Goal: Transaction & Acquisition: Book appointment/travel/reservation

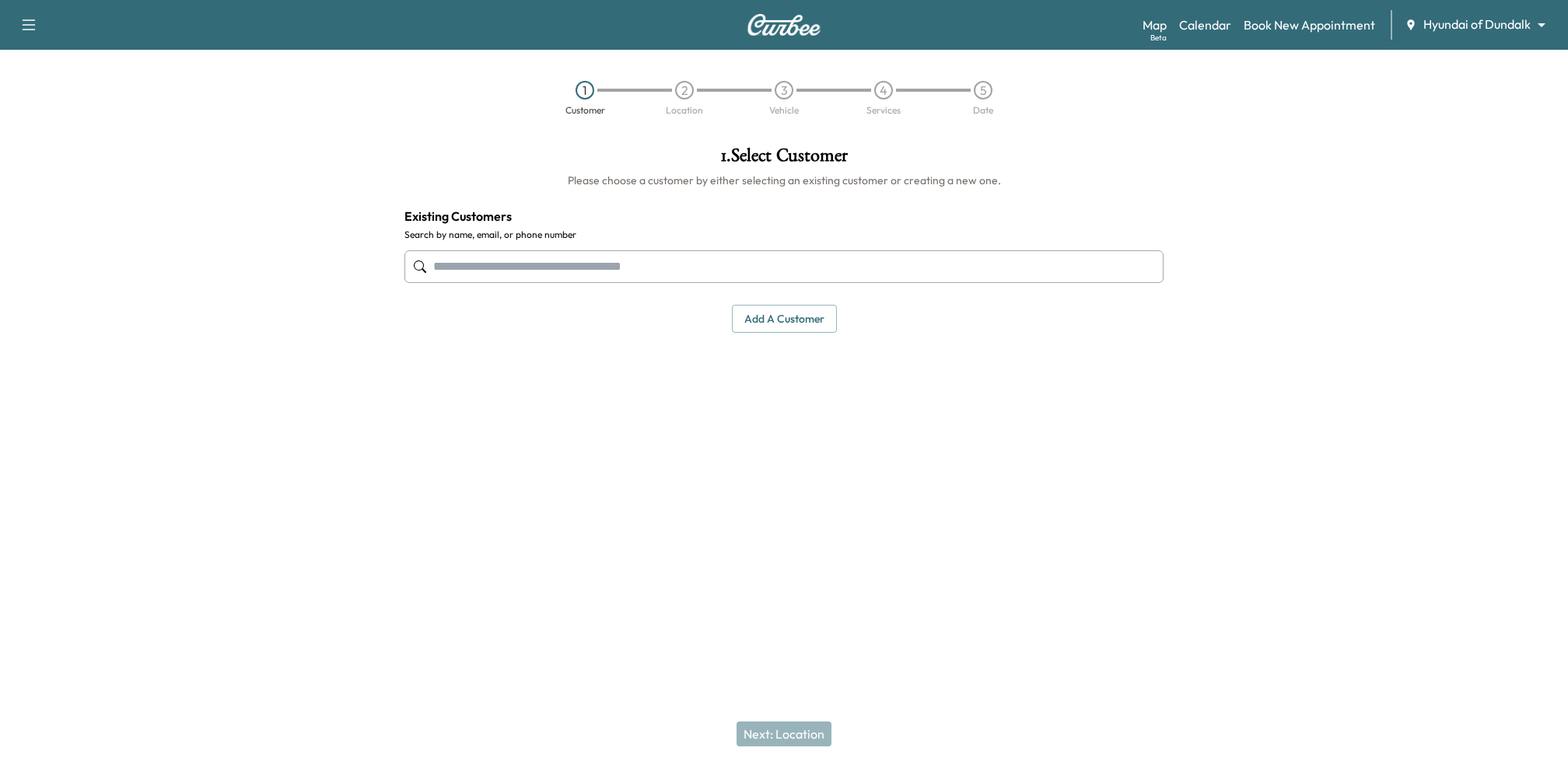
click at [1506, 27] on body "Support Log Out Map Beta Calendar Book New Appointment Hyundai of Dundalk *****…" at bounding box center [784, 382] width 1568 height 765
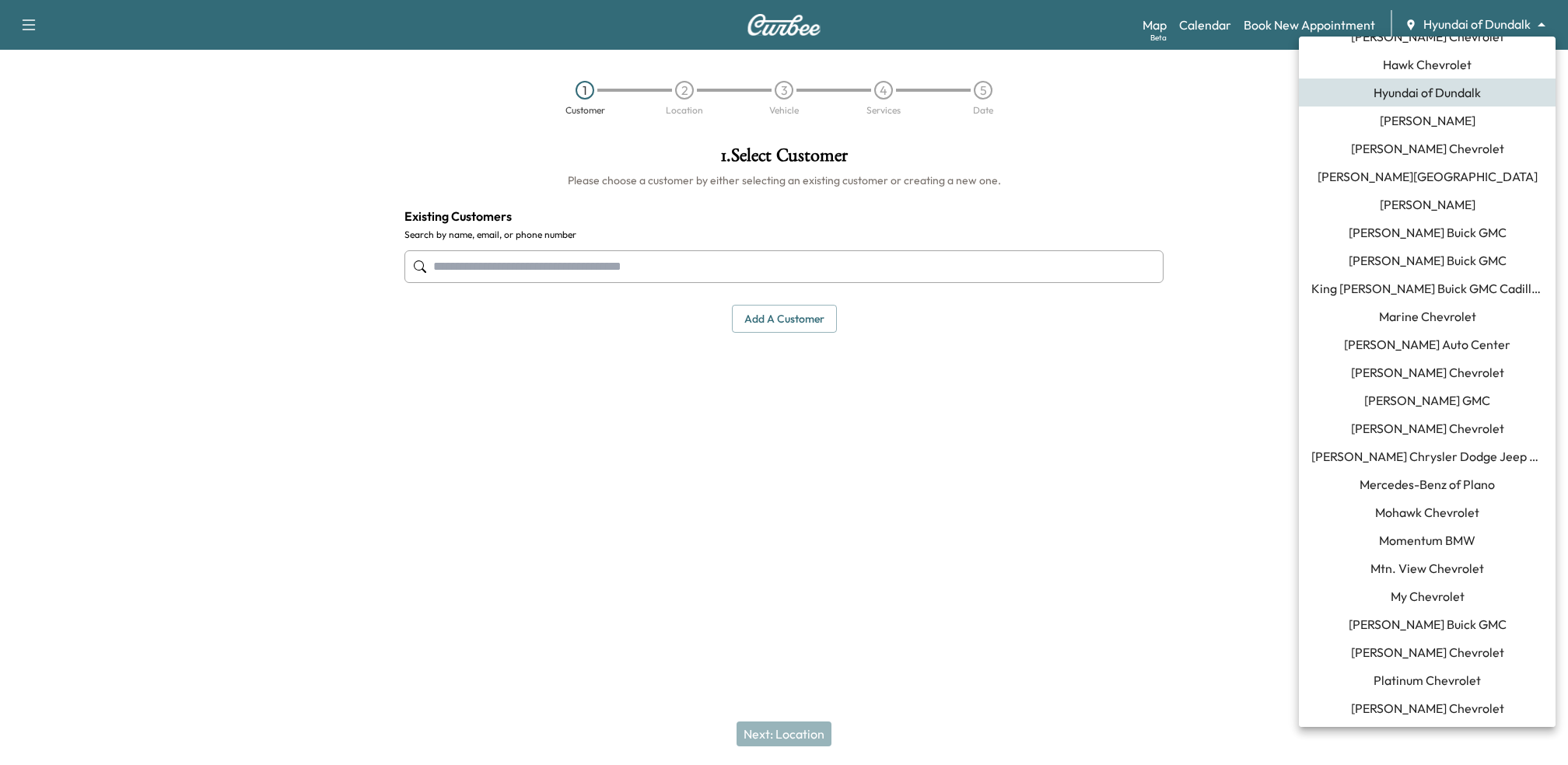
scroll to position [672, 0]
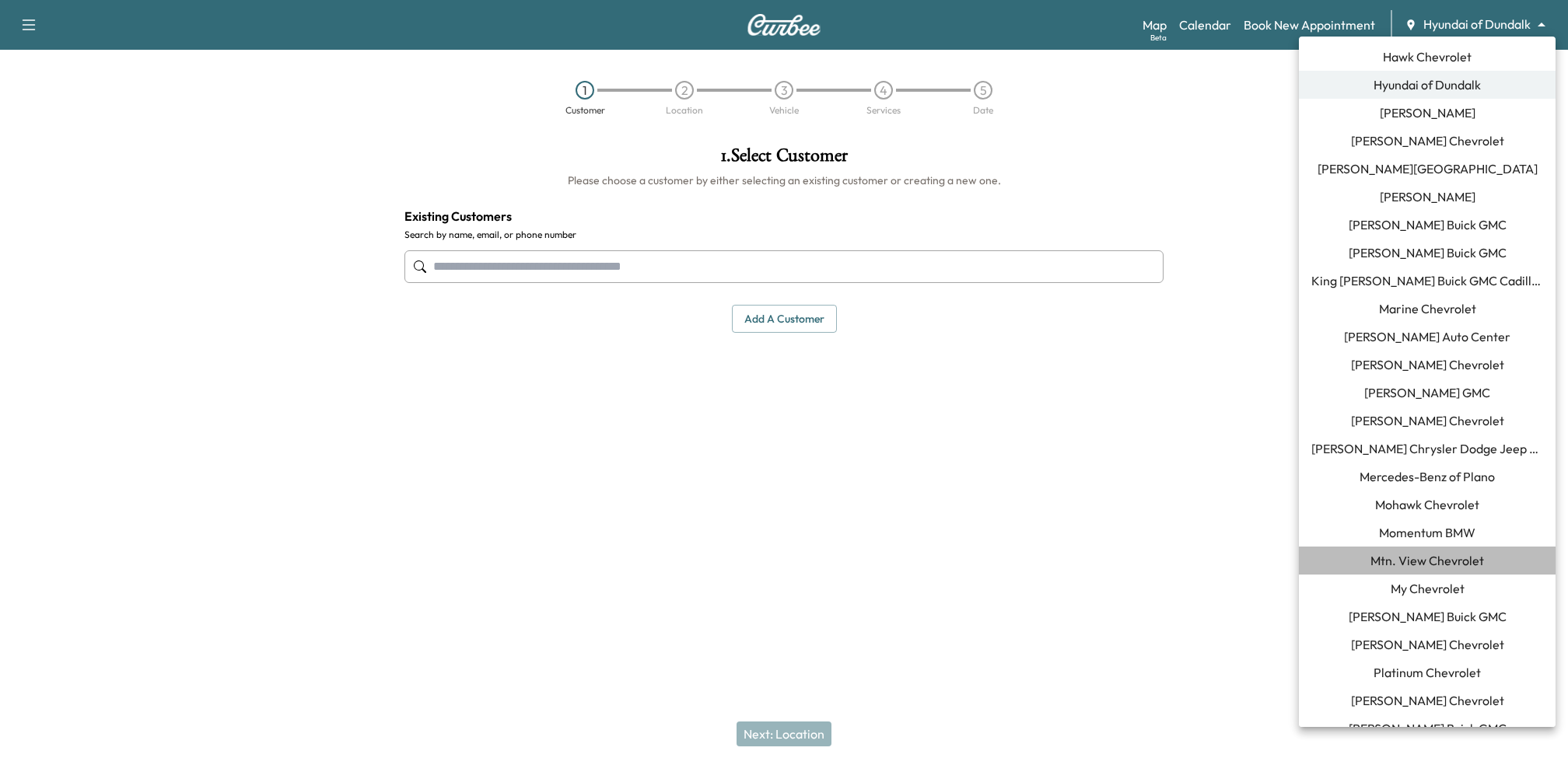
click at [1390, 563] on span "Mtn. View Chevrolet" at bounding box center [1428, 560] width 114 height 19
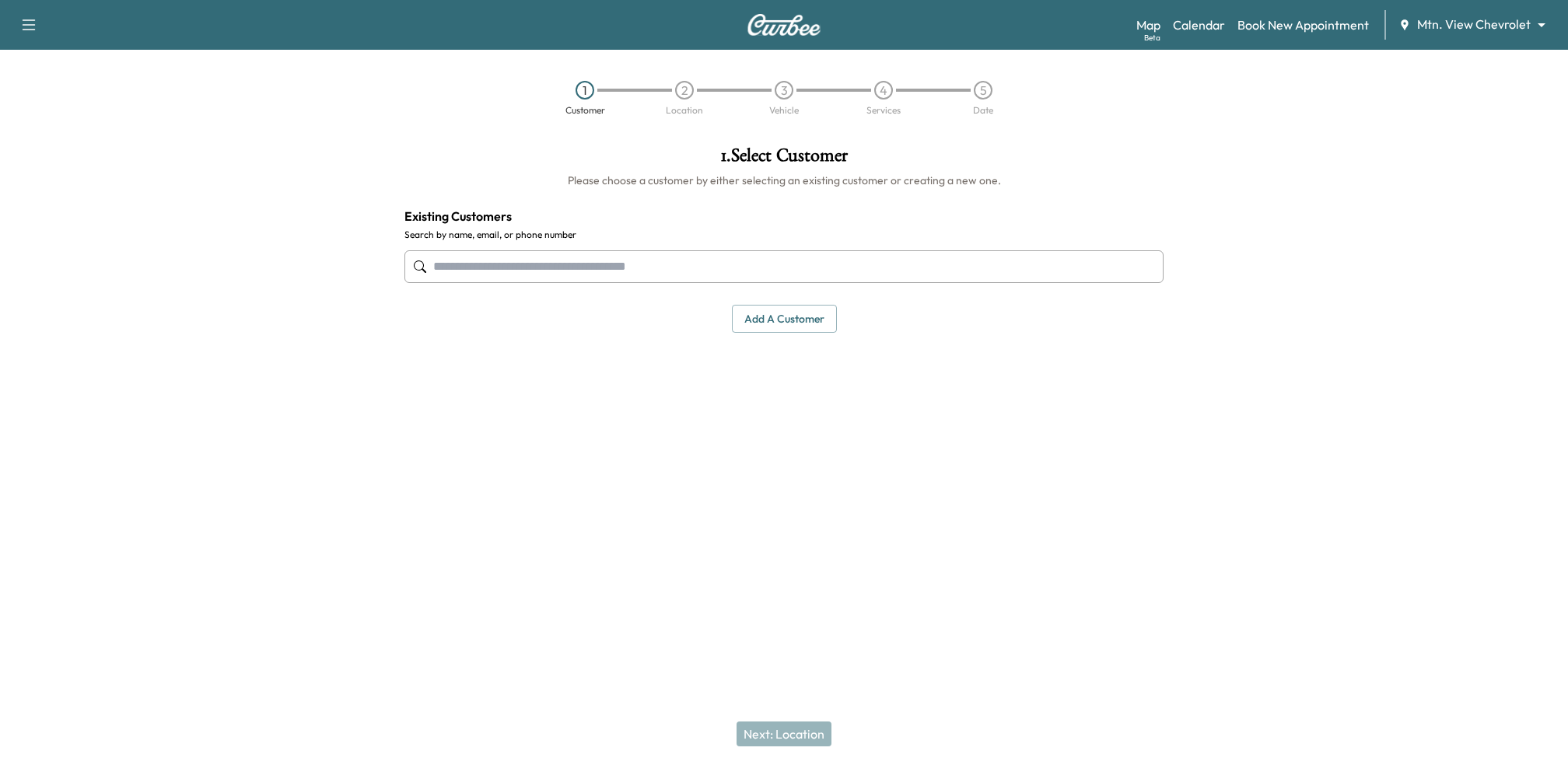
click at [650, 271] on input "text" at bounding box center [784, 267] width 760 height 33
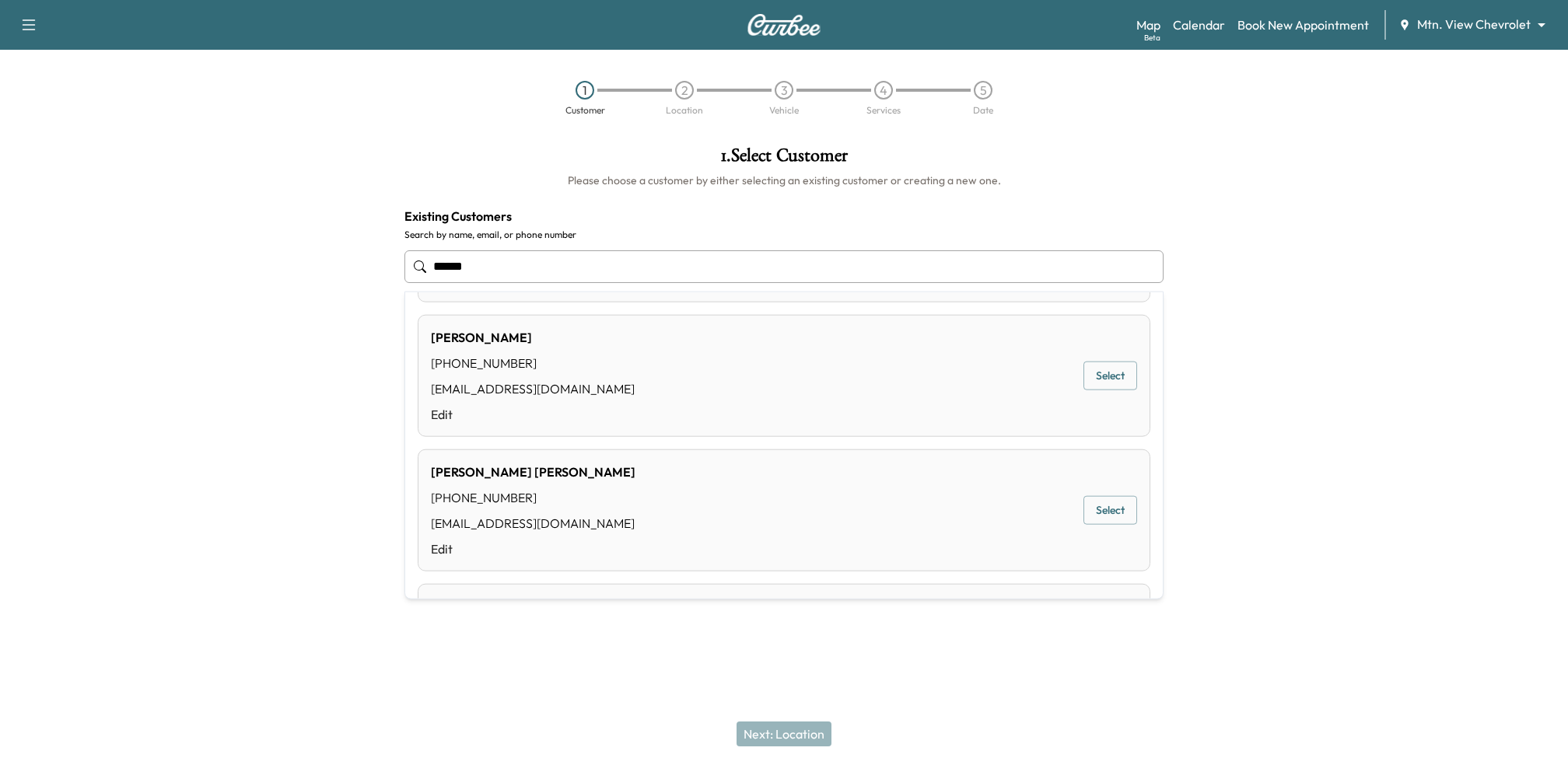
scroll to position [716, 0]
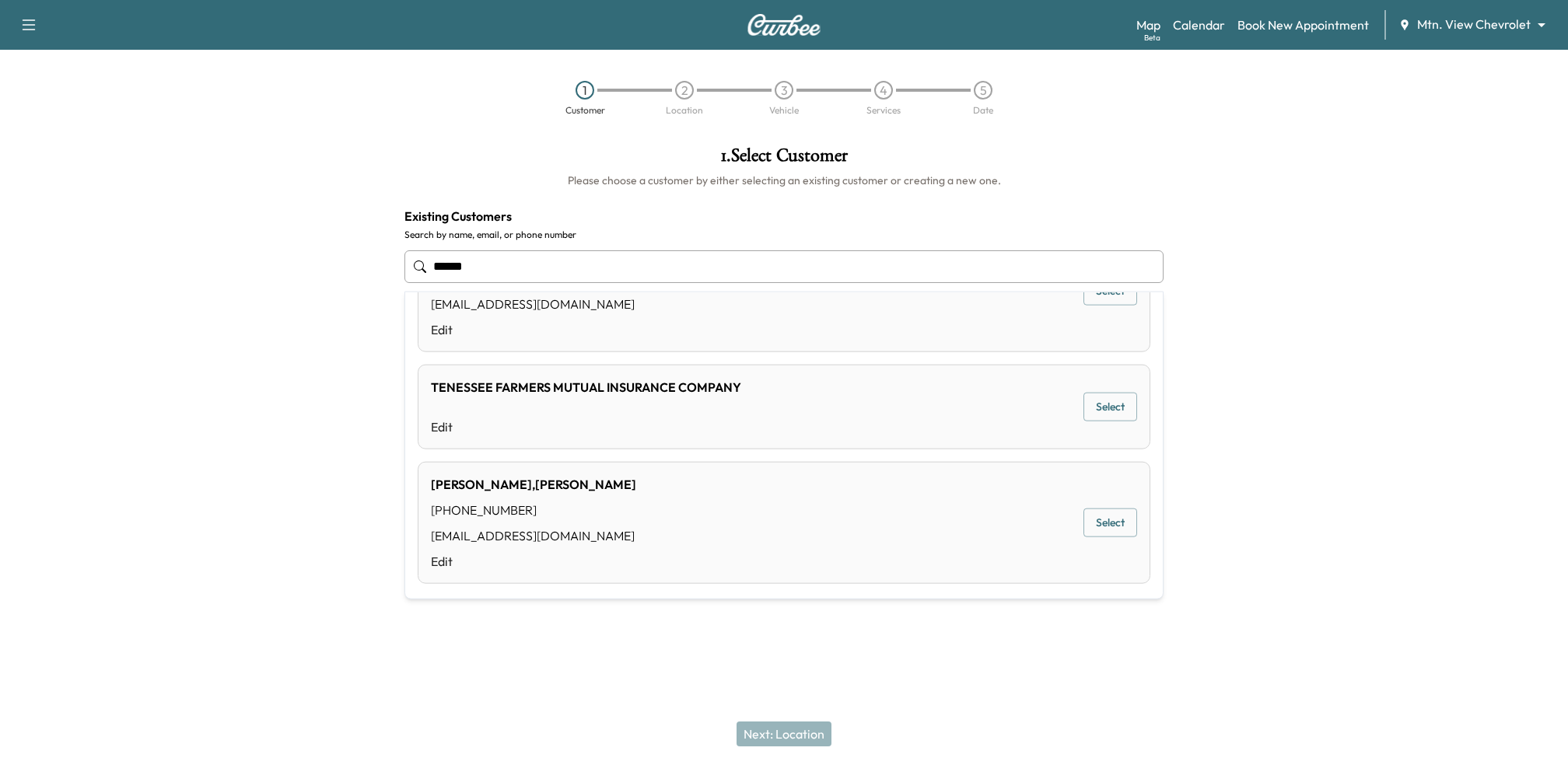
type input "******"
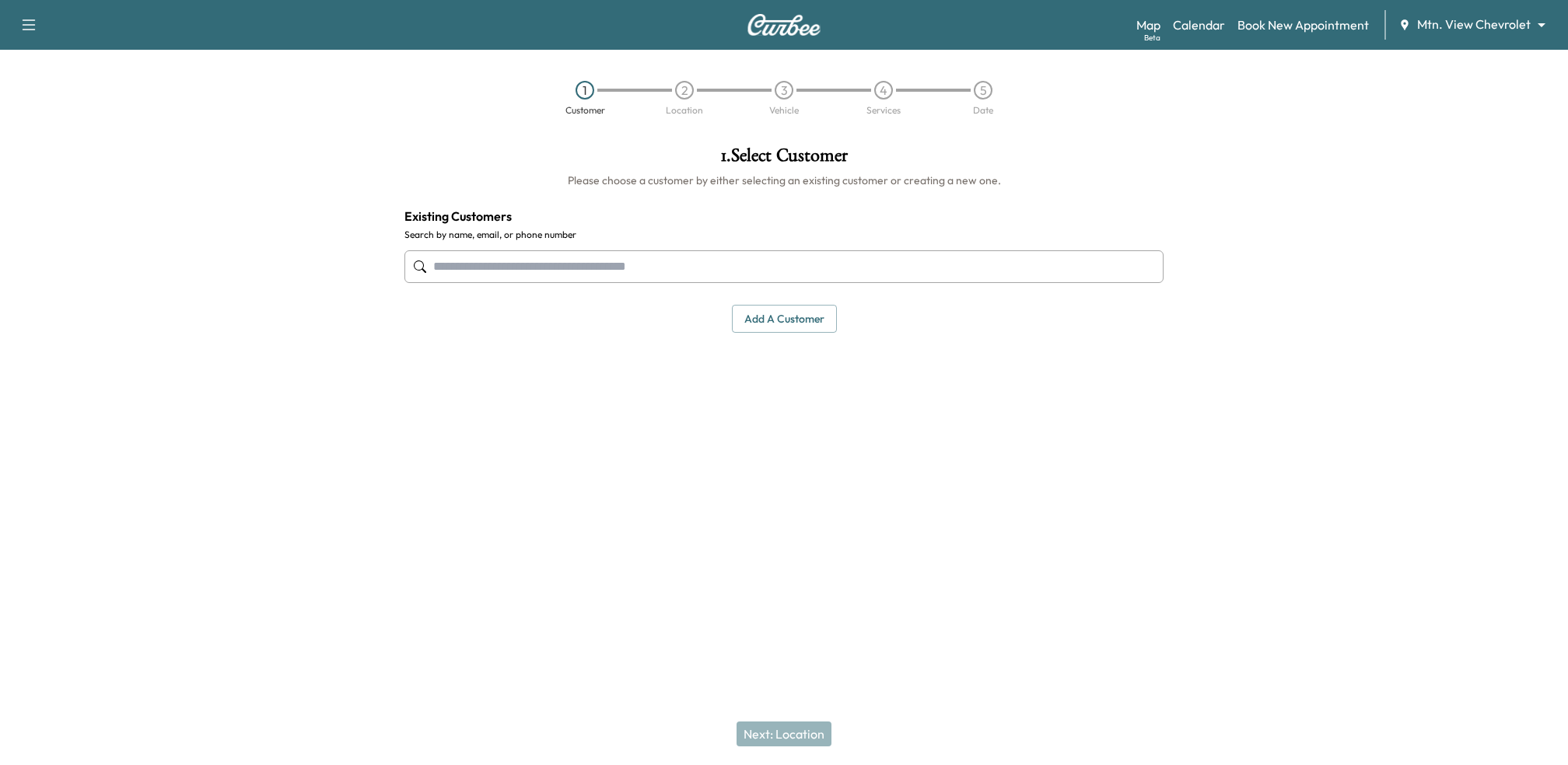
click at [672, 257] on input "text" at bounding box center [784, 267] width 760 height 33
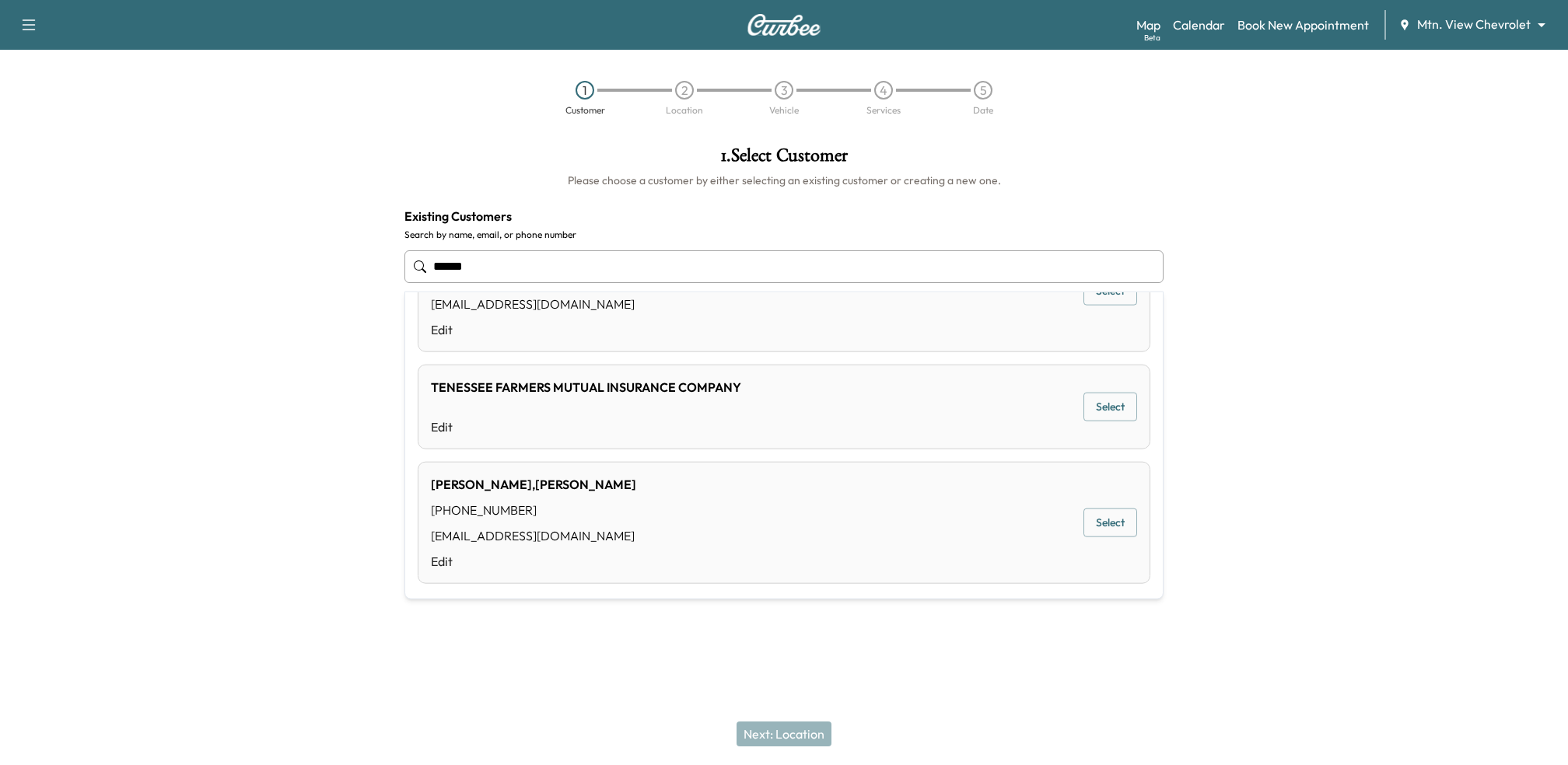
click at [1118, 520] on button "Select" at bounding box center [1110, 522] width 54 height 28
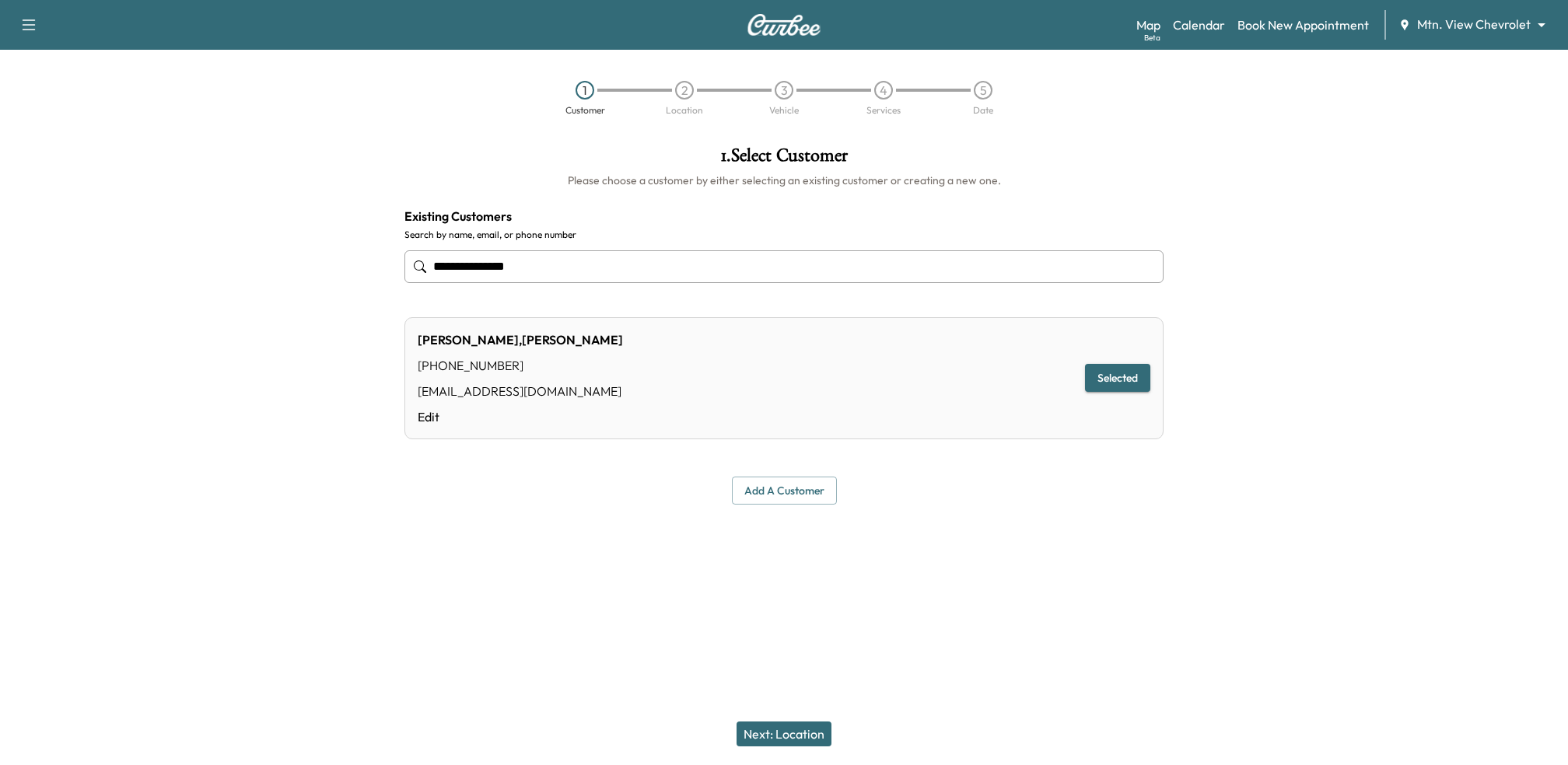
type input "**********"
click at [761, 732] on button "Next: Location" at bounding box center [784, 734] width 95 height 25
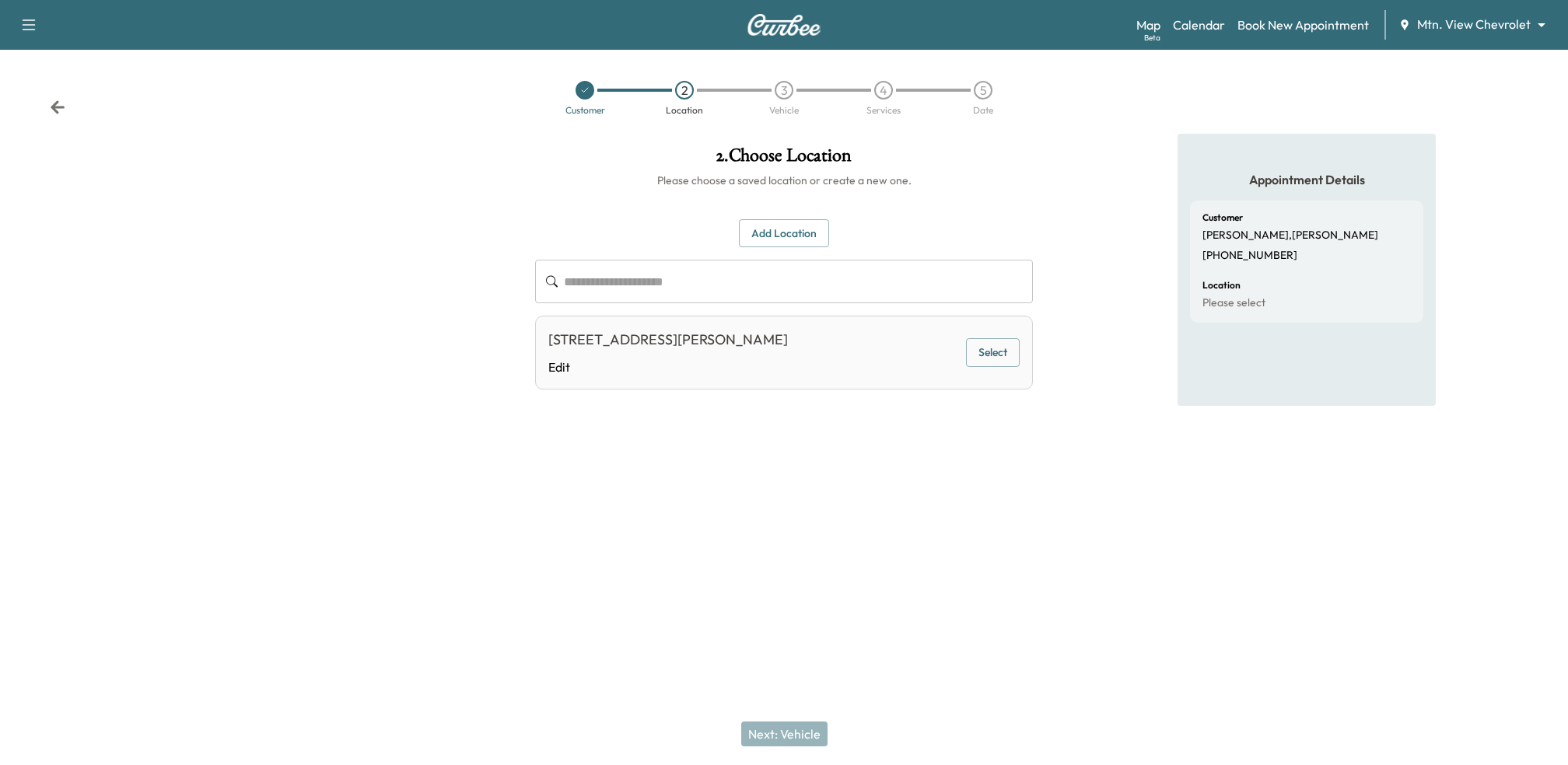
click at [997, 354] on button "Select" at bounding box center [993, 352] width 54 height 28
click at [788, 734] on button "Next: Vehicle" at bounding box center [785, 734] width 86 height 25
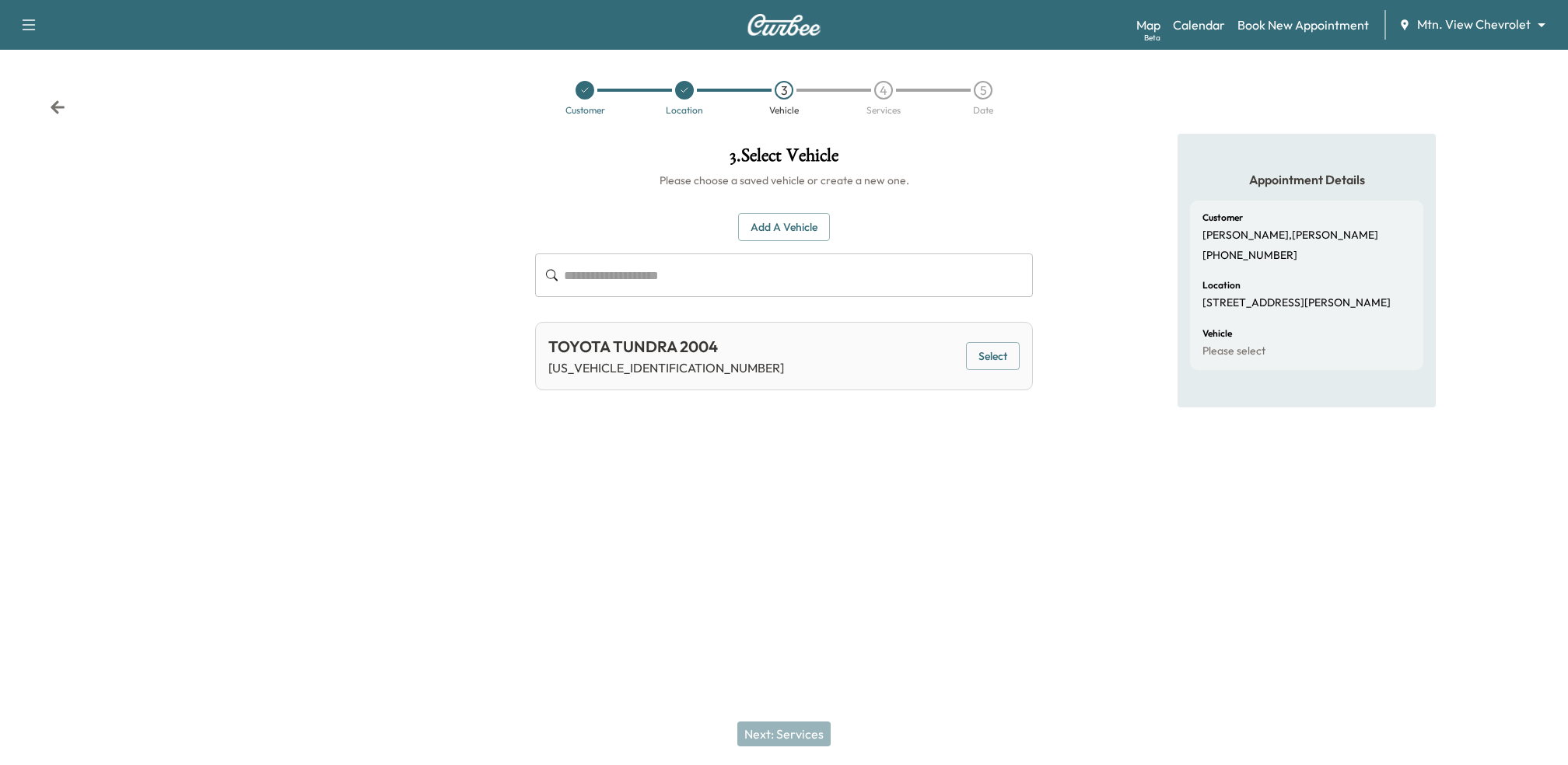
click at [994, 352] on button "Select" at bounding box center [993, 356] width 54 height 28
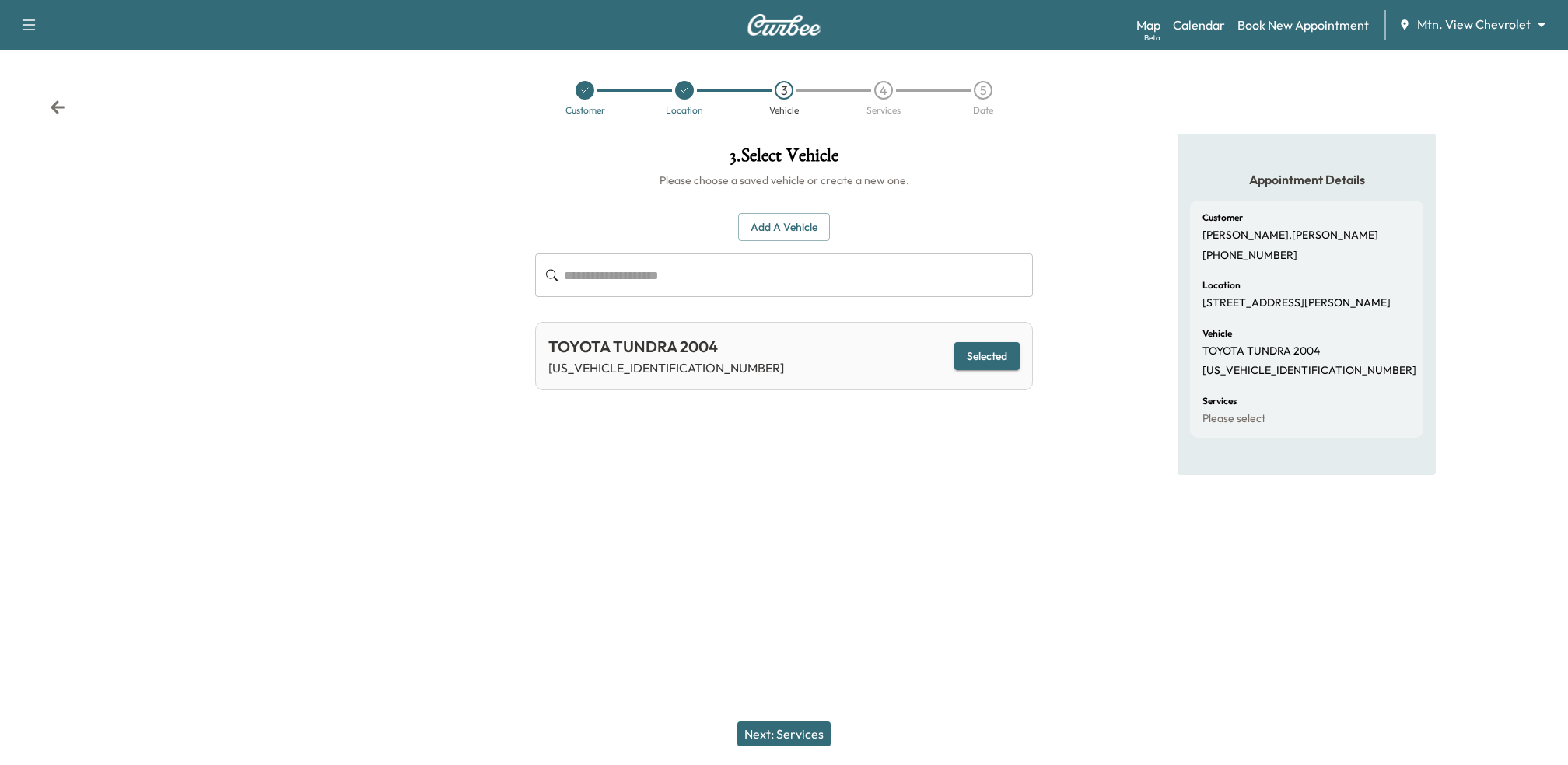
click at [762, 735] on button "Next: Services" at bounding box center [784, 734] width 94 height 25
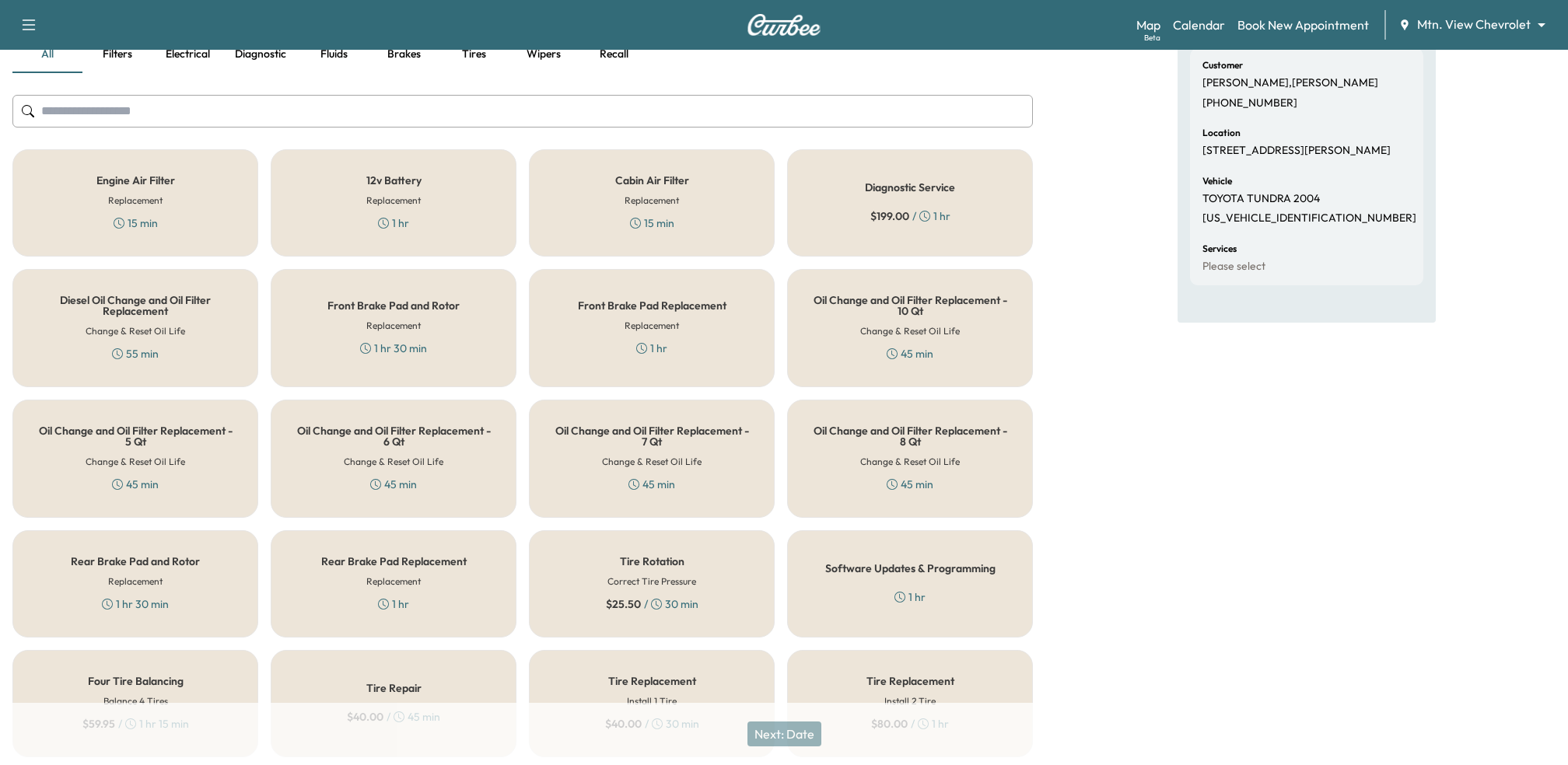
scroll to position [322, 0]
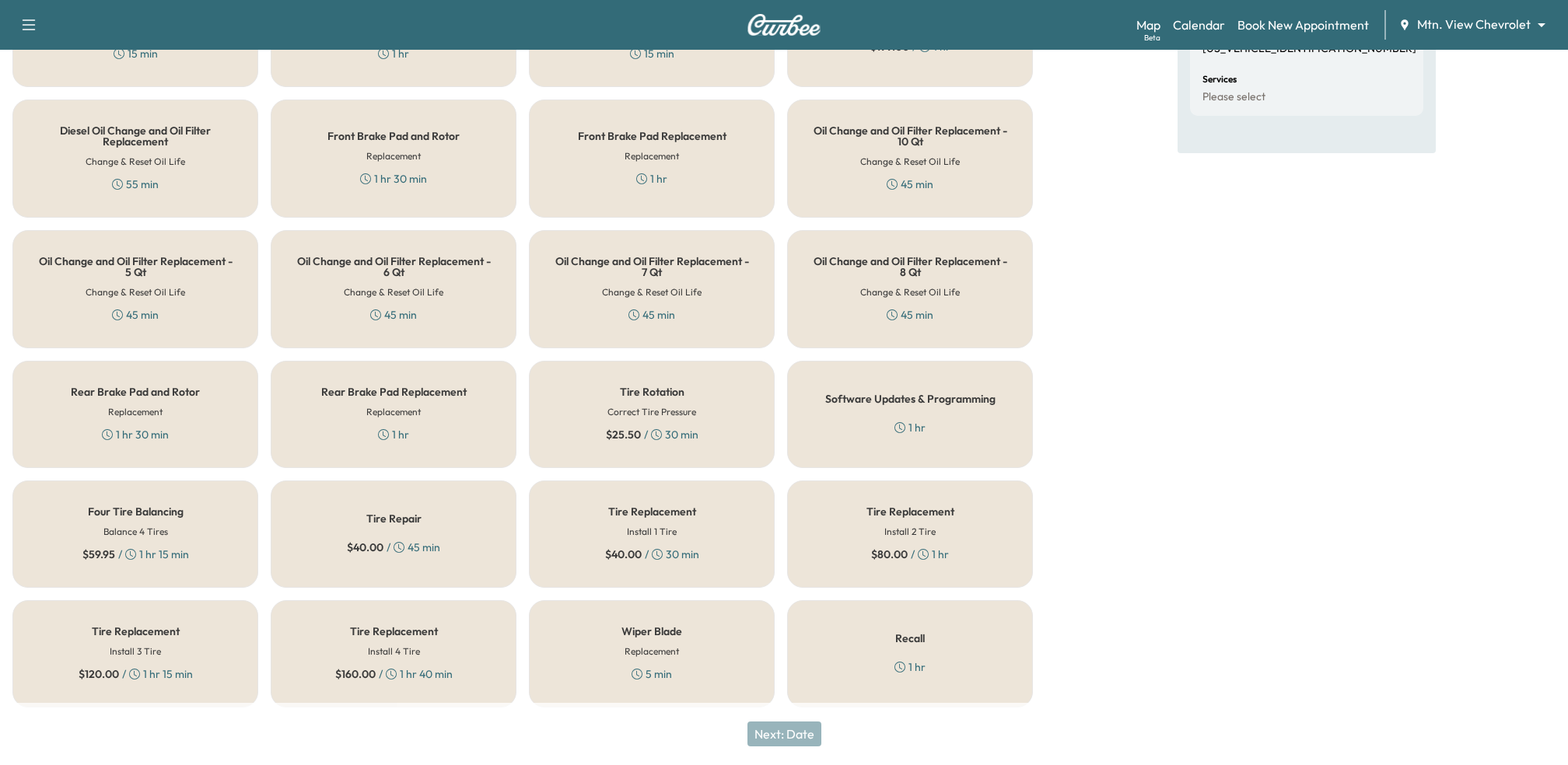
click at [443, 667] on div "$ 160.00 / 1 hr 40 min" at bounding box center [394, 674] width 117 height 15
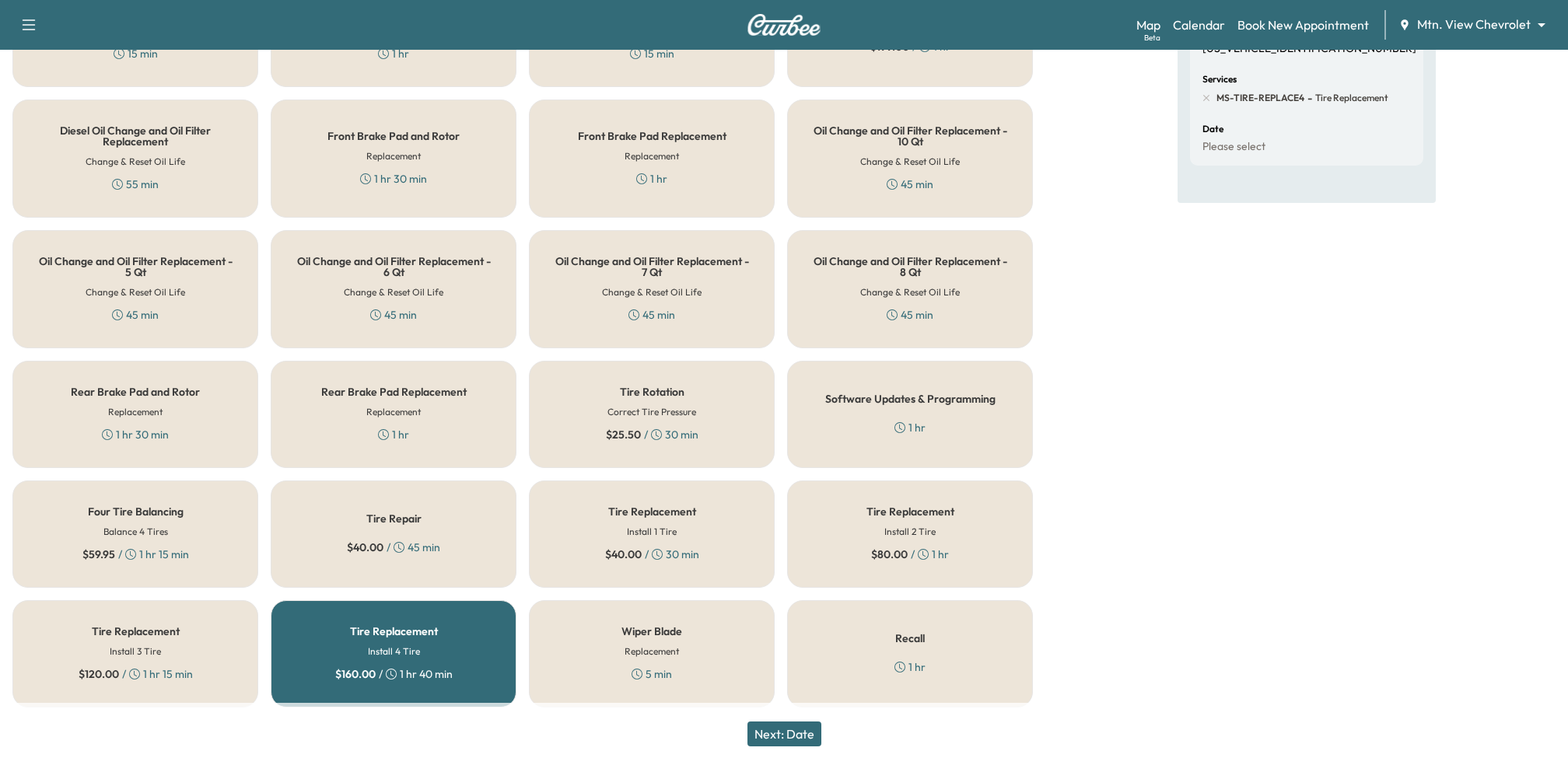
click at [585, 625] on div "Wiper Blade Replacement 5 min" at bounding box center [652, 654] width 246 height 107
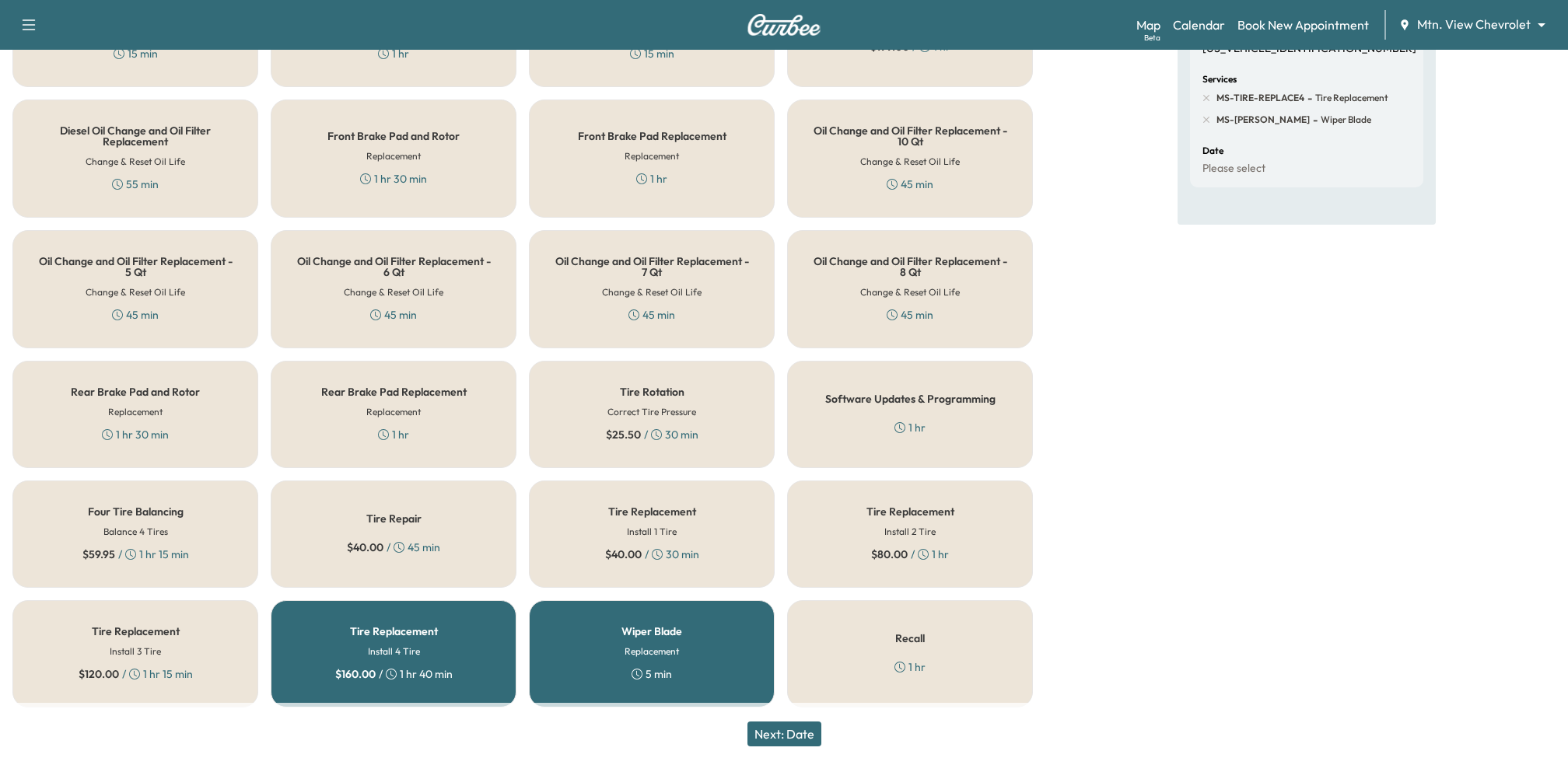
click at [488, 628] on div "Tire Replacement Install 4 Tire $ 160.00 / 1 hr 40 min" at bounding box center [394, 654] width 246 height 107
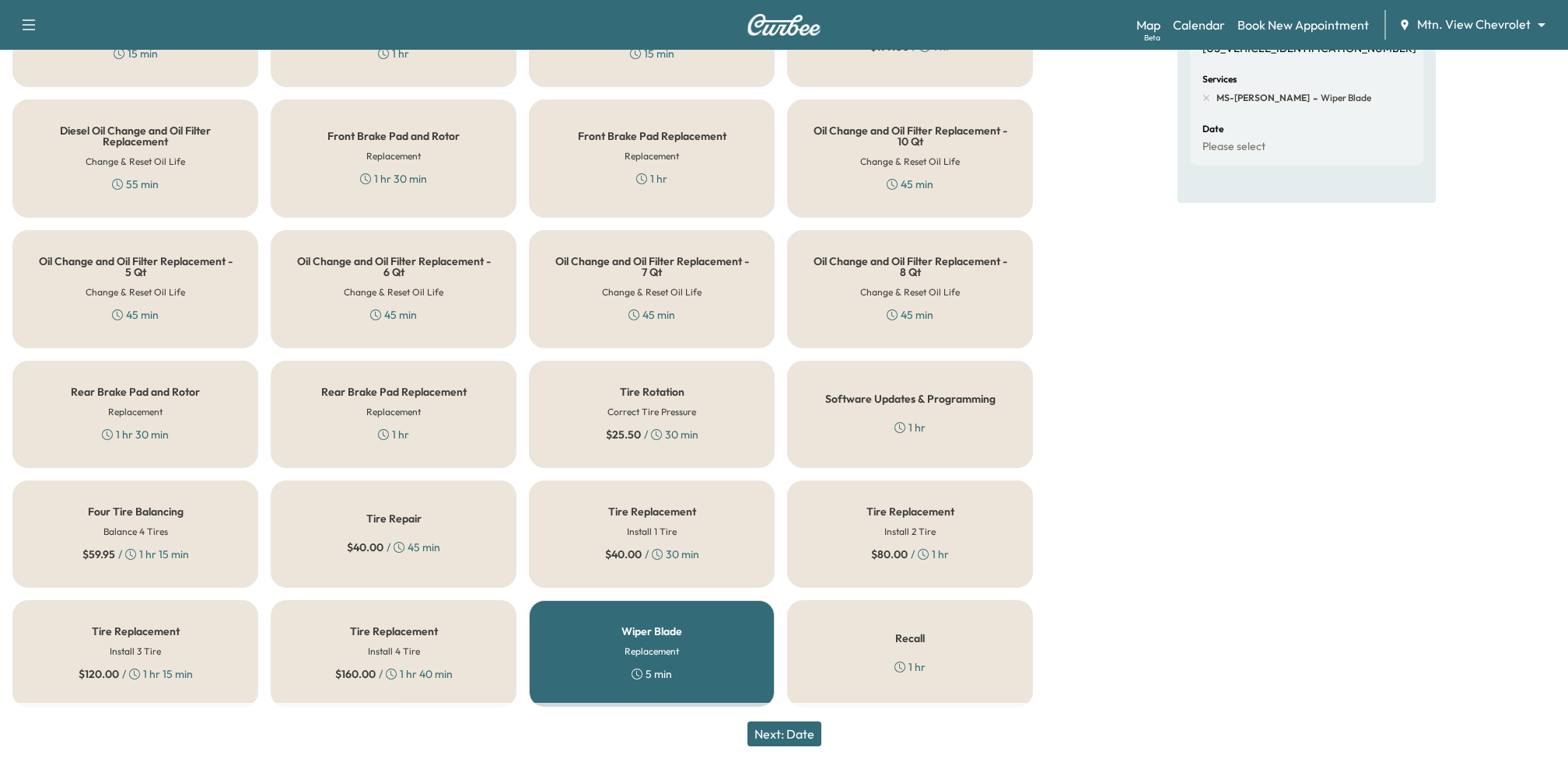
click at [765, 735] on button "Next: Date" at bounding box center [784, 734] width 74 height 25
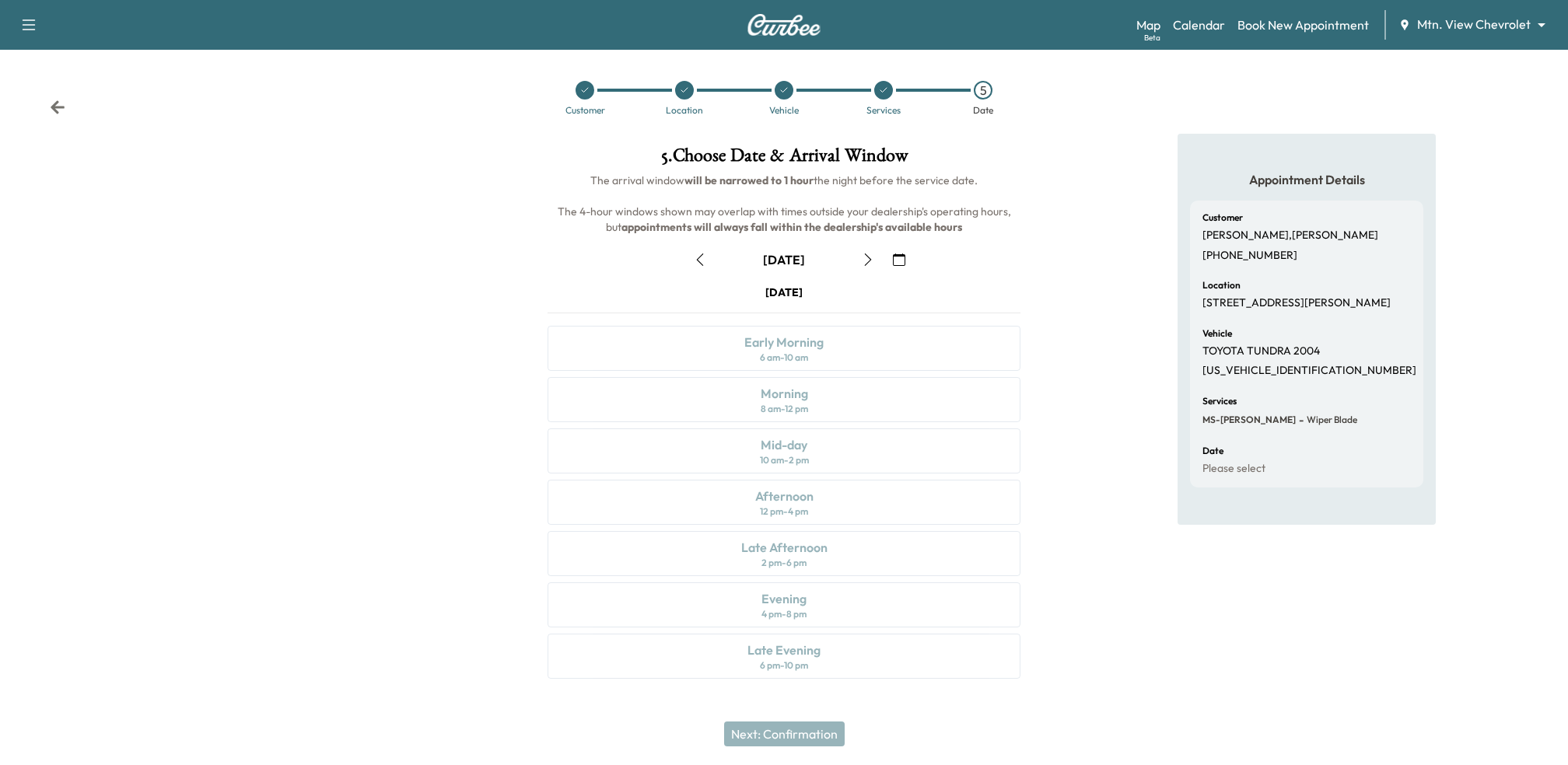
click at [866, 260] on icon "button" at bounding box center [868, 259] width 12 height 12
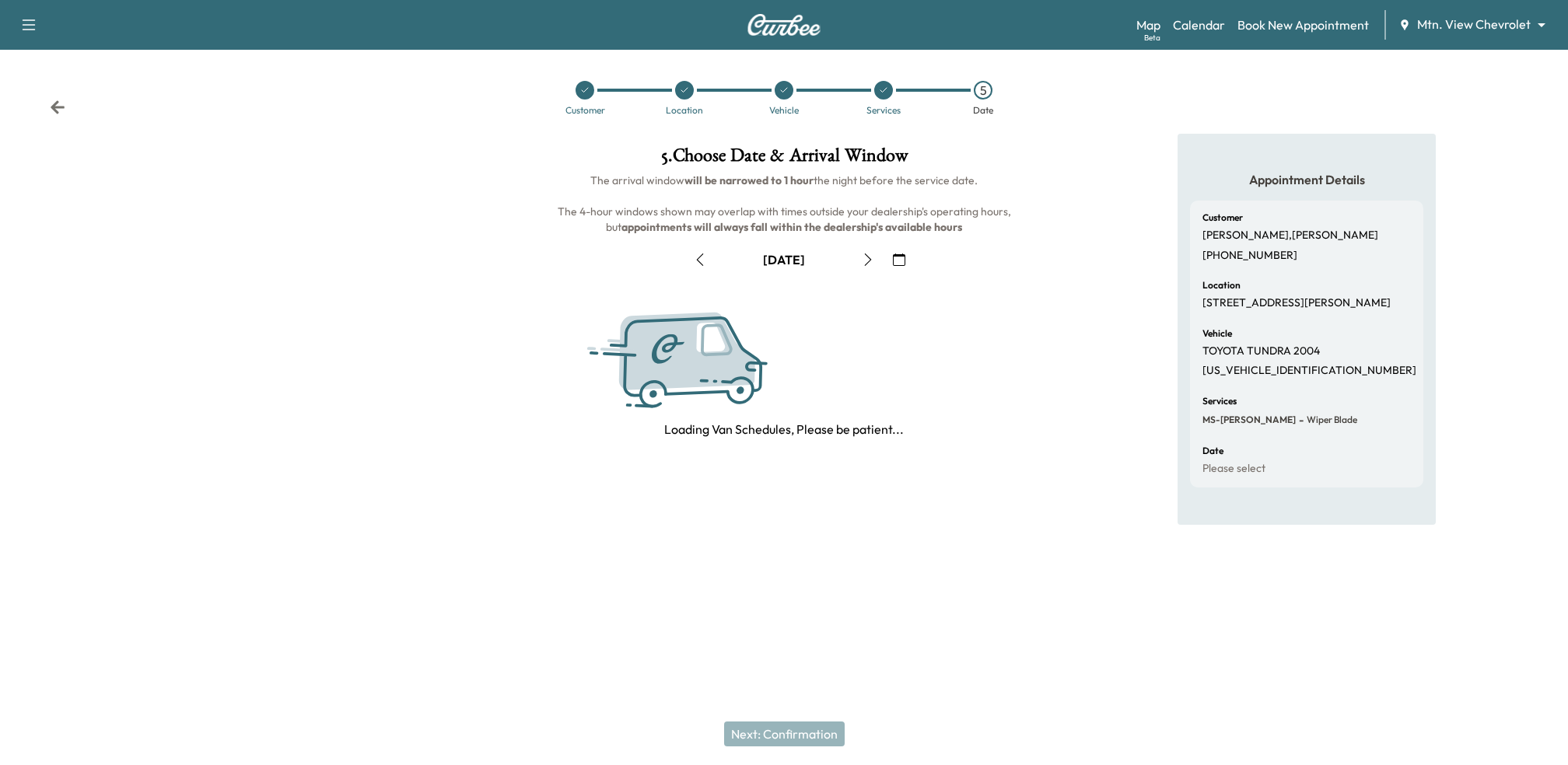
click at [866, 260] on icon "button" at bounding box center [868, 259] width 12 height 12
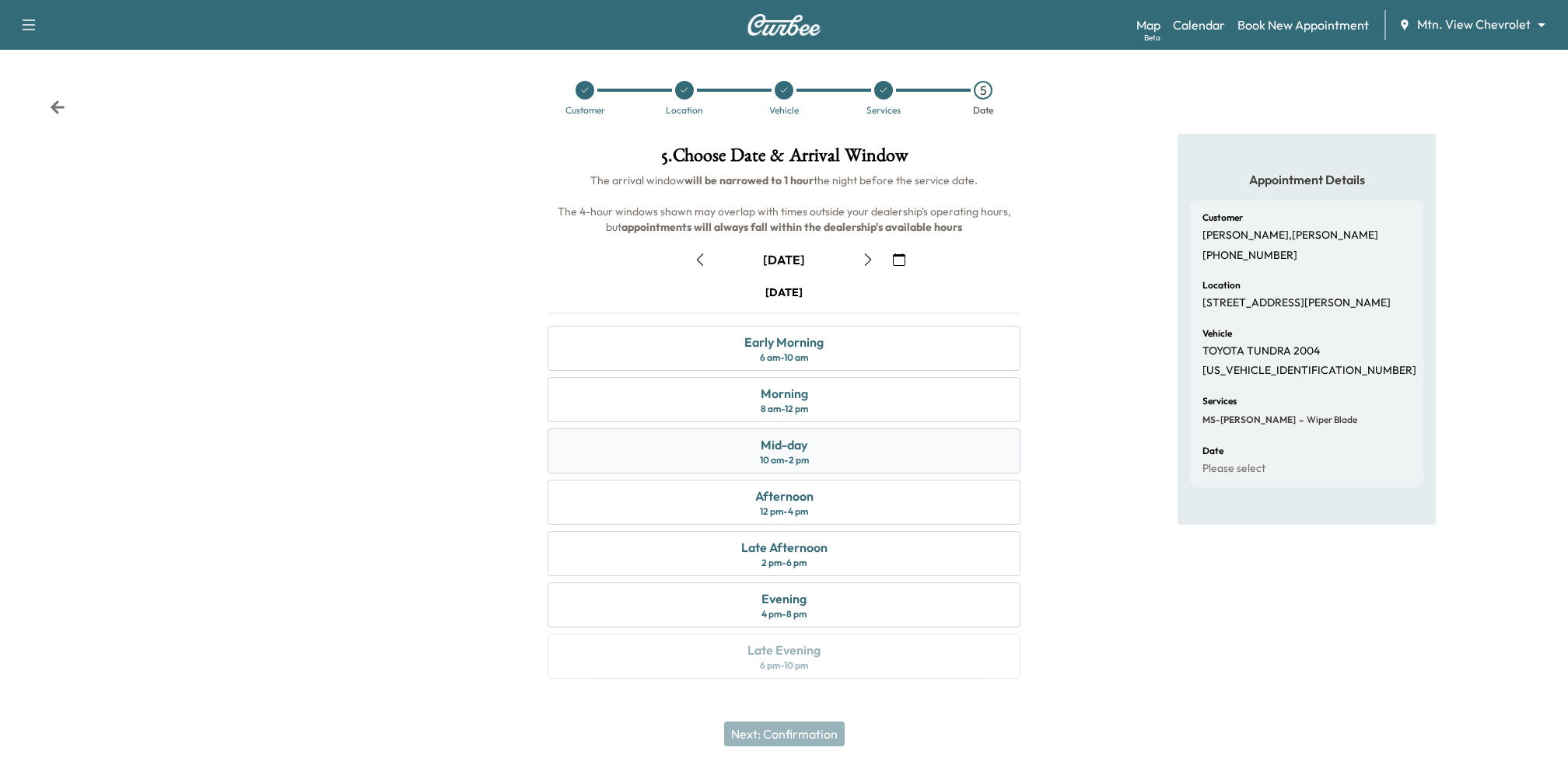
click at [865, 460] on div "Mid-day 10 am - 2 pm" at bounding box center [784, 450] width 473 height 45
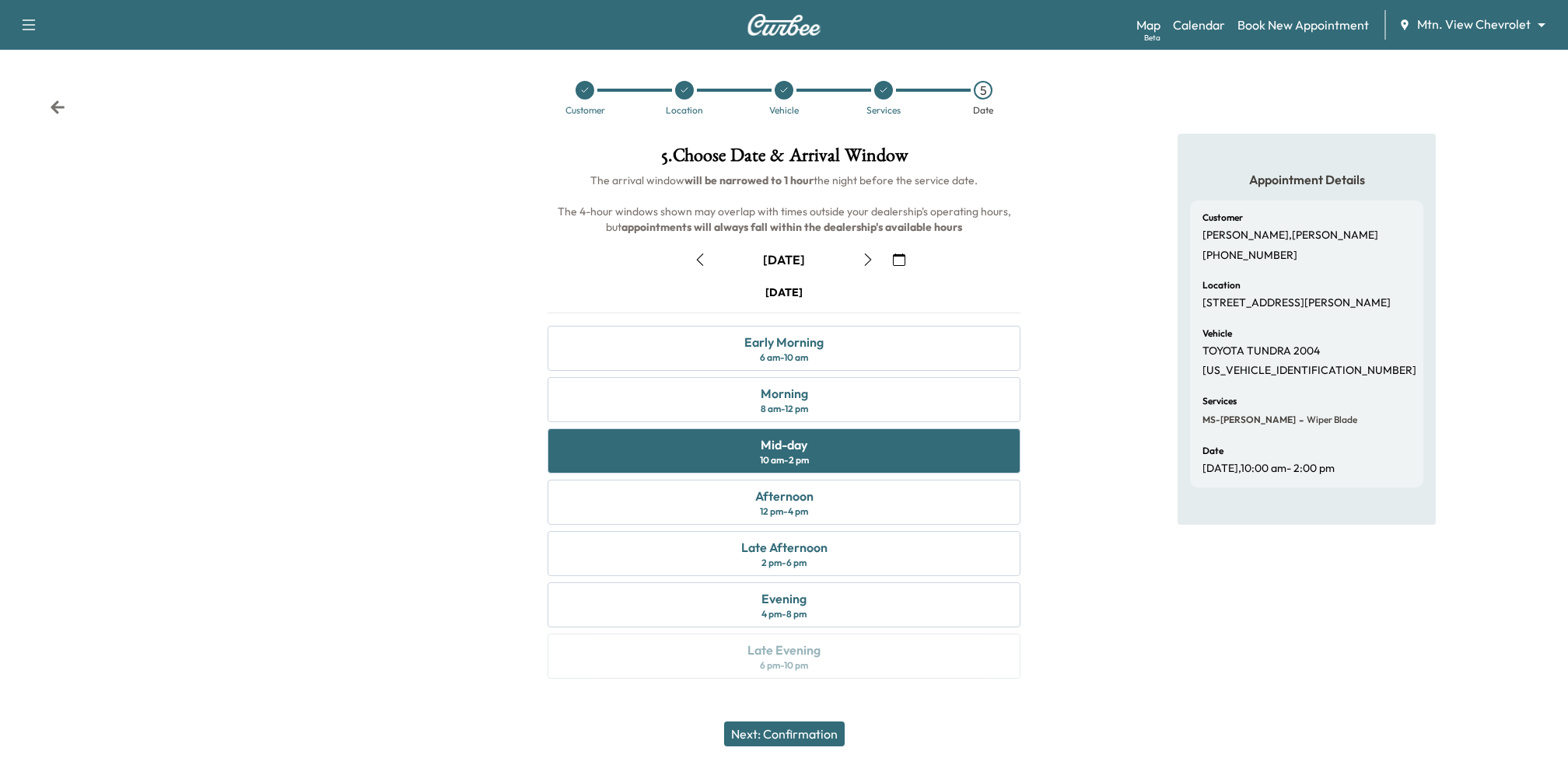
click at [791, 730] on button "Next: Confirmation" at bounding box center [785, 734] width 120 height 25
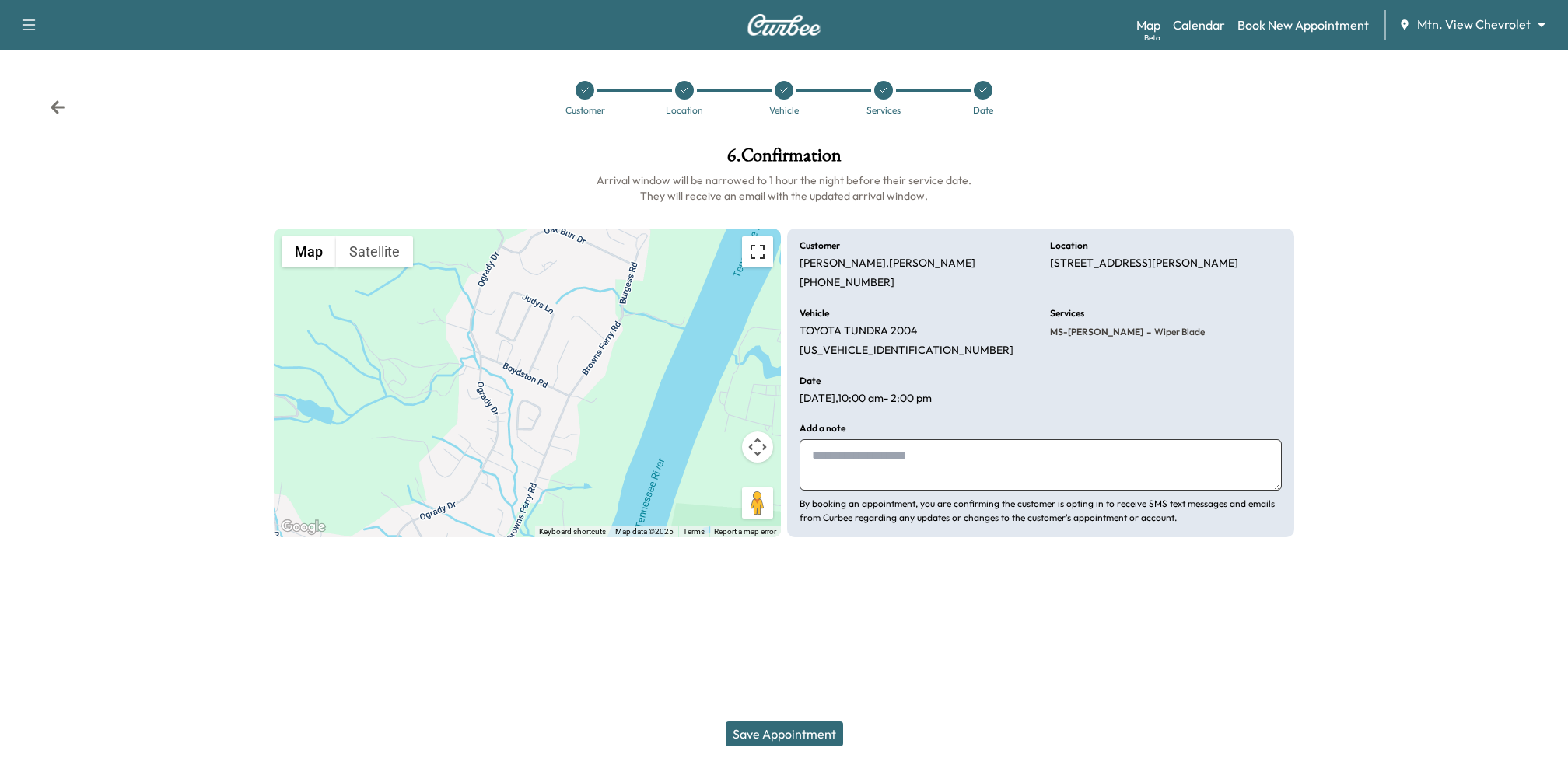
click at [761, 259] on button "Toggle fullscreen view" at bounding box center [758, 251] width 31 height 31
click at [756, 444] on button "Map camera controls" at bounding box center [758, 447] width 31 height 31
click at [719, 485] on button "Zoom out" at bounding box center [719, 486] width 31 height 31
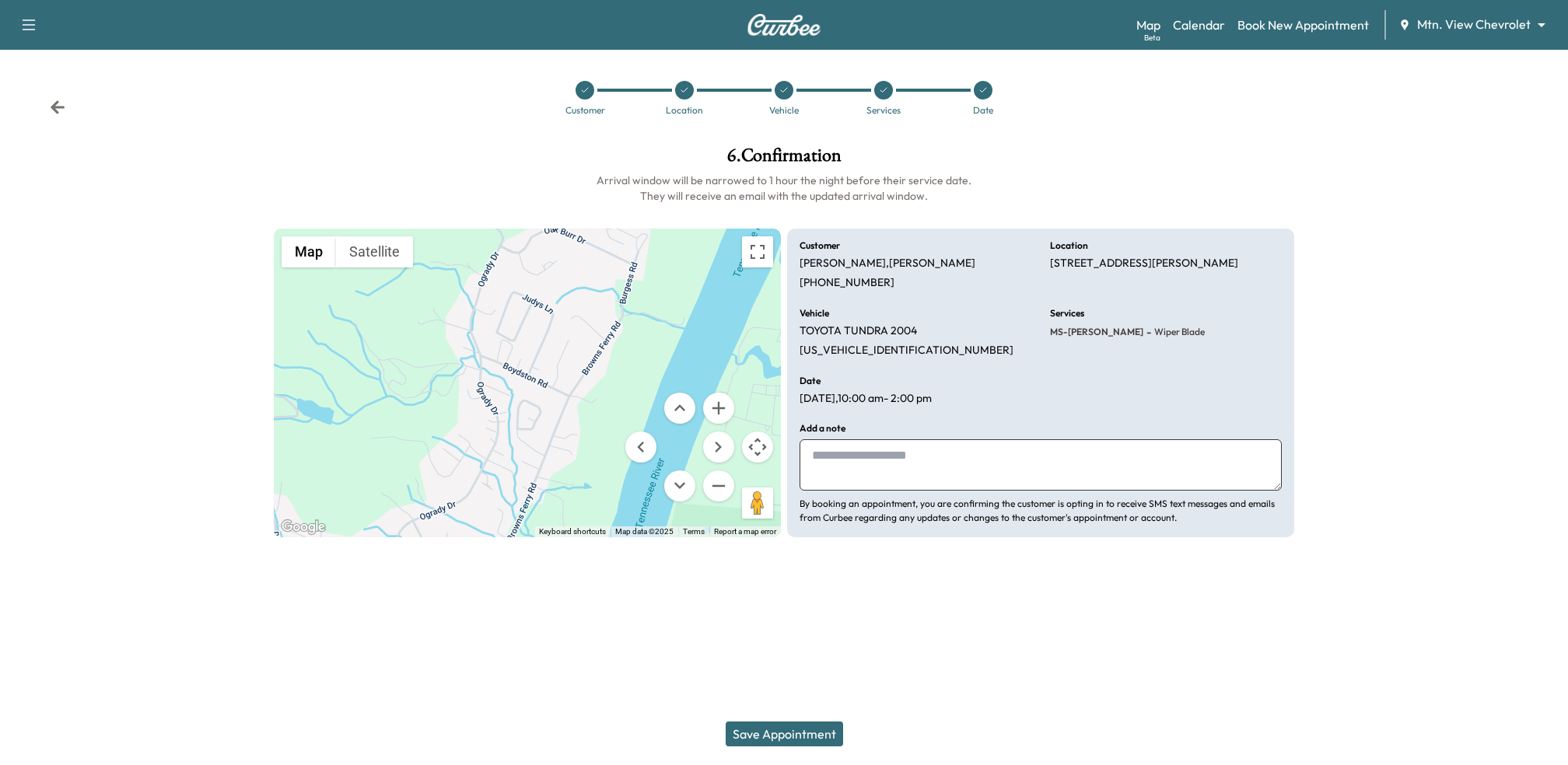
click at [754, 450] on button "Map camera controls" at bounding box center [758, 447] width 31 height 31
drag, startPoint x: 1050, startPoint y: 260, endPoint x: 1129, endPoint y: 277, distance: 80.8
click at [1129, 271] on p "[STREET_ADDRESS][PERSON_NAME]" at bounding box center [1144, 263] width 188 height 14
copy p "[STREET_ADDRESS][PERSON_NAME]"
click at [582, 96] on div at bounding box center [585, 90] width 19 height 19
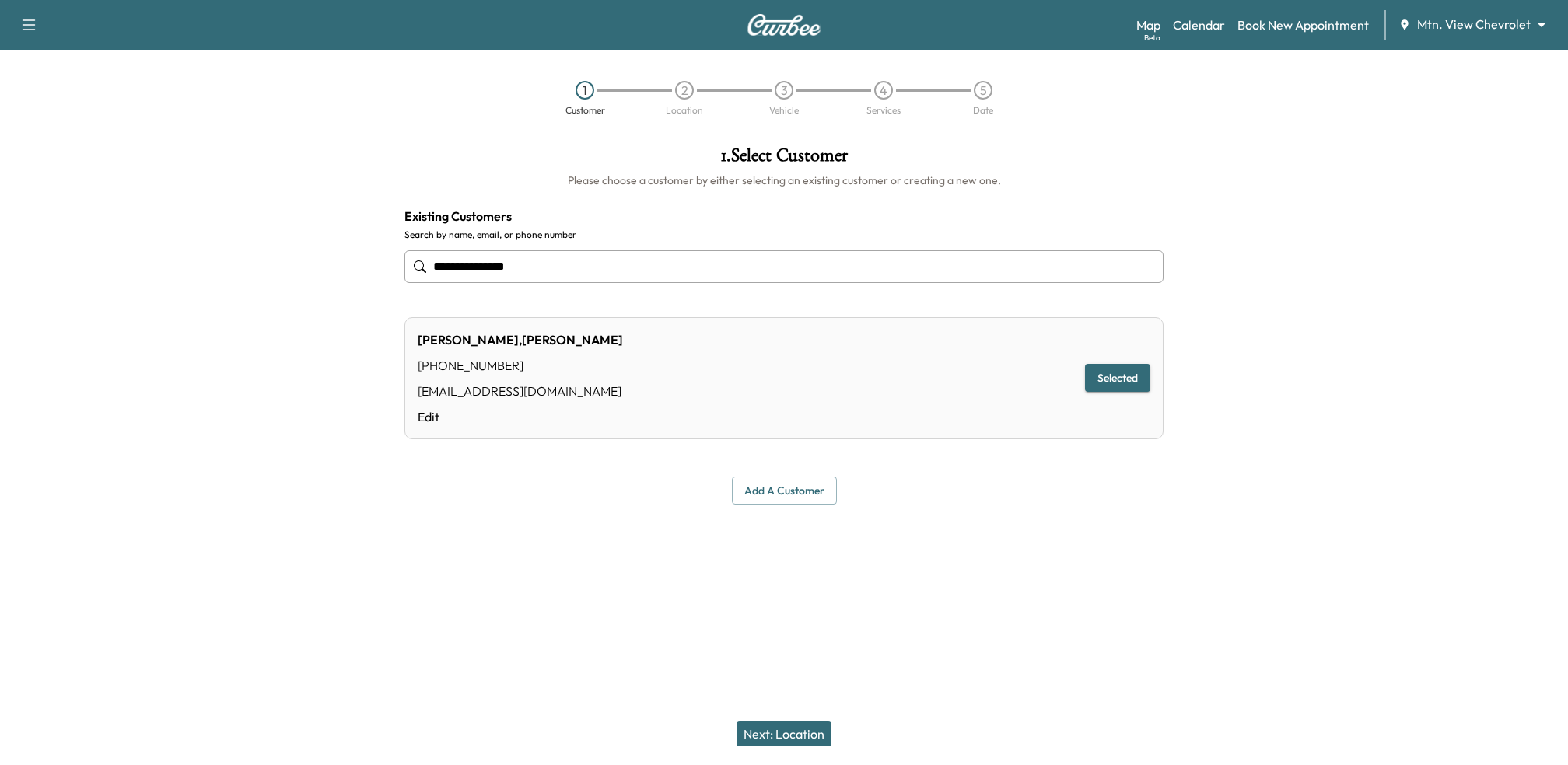
click at [566, 273] on input "**********" at bounding box center [784, 267] width 760 height 33
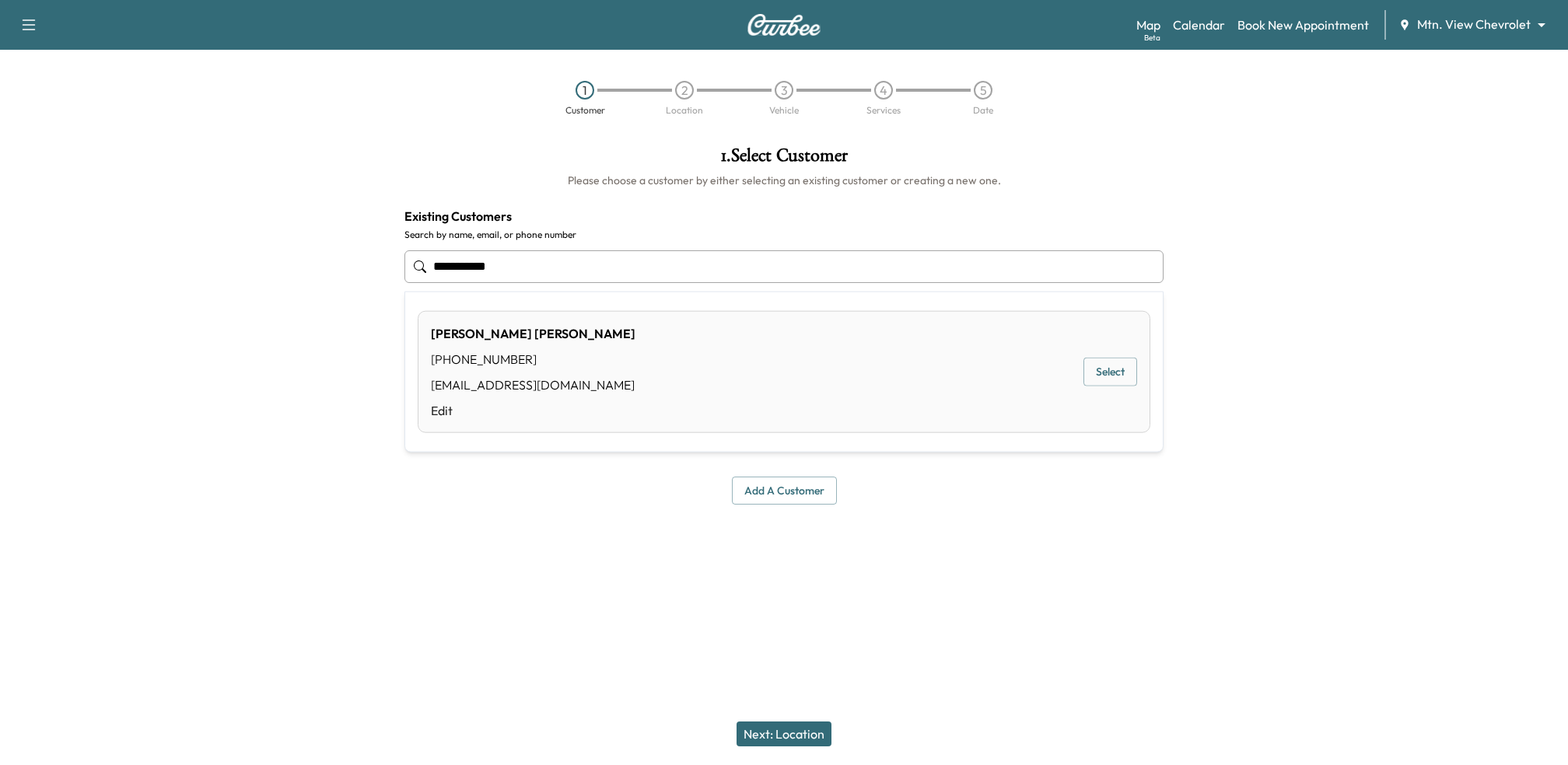
click at [1132, 373] on button "Select" at bounding box center [1110, 372] width 54 height 28
type input "**********"
click at [798, 741] on button "Next: Location" at bounding box center [784, 734] width 95 height 25
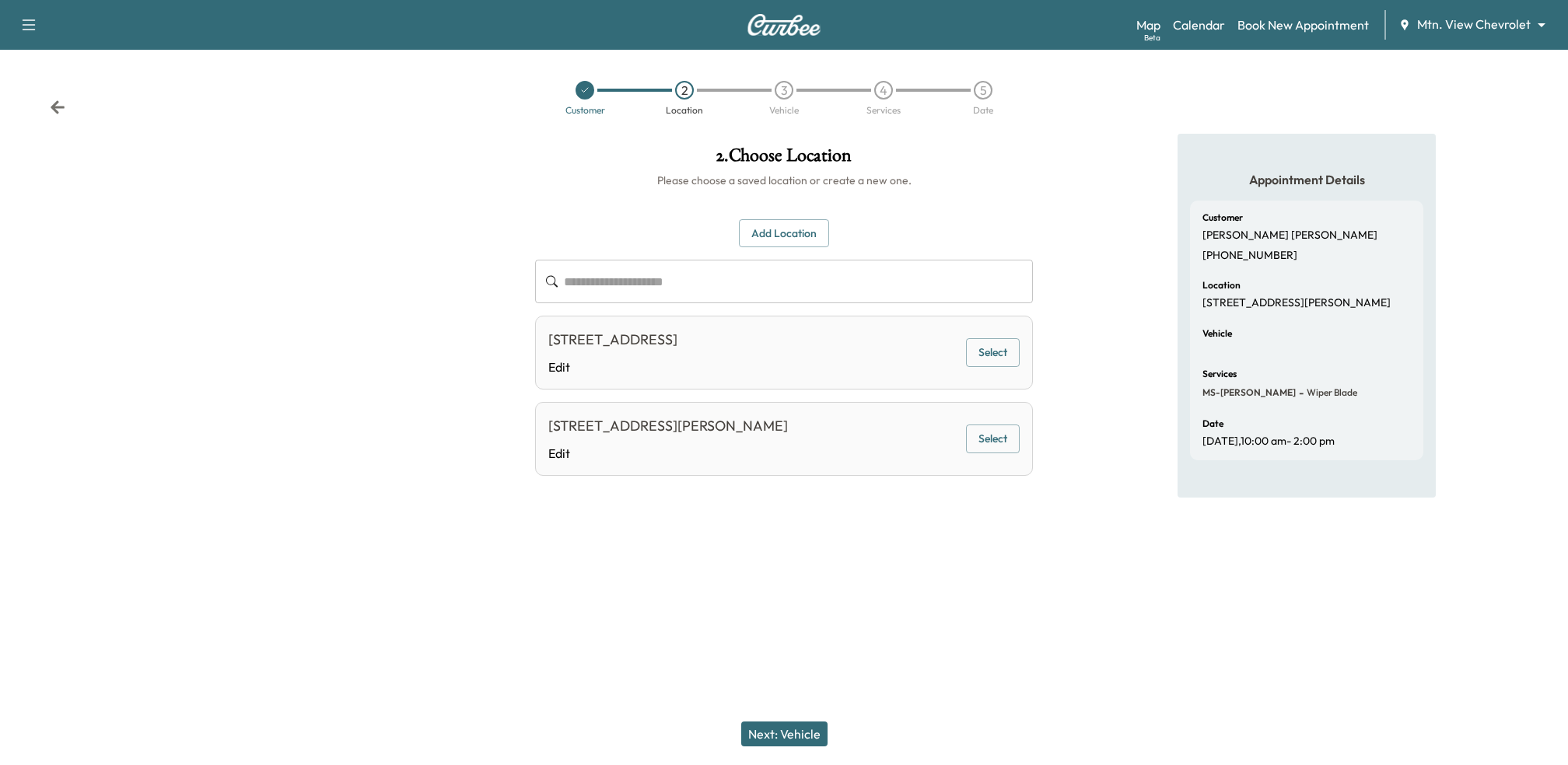
click at [988, 437] on button "Select" at bounding box center [993, 439] width 54 height 28
click at [799, 734] on button "Next: Vehicle" at bounding box center [785, 734] width 86 height 25
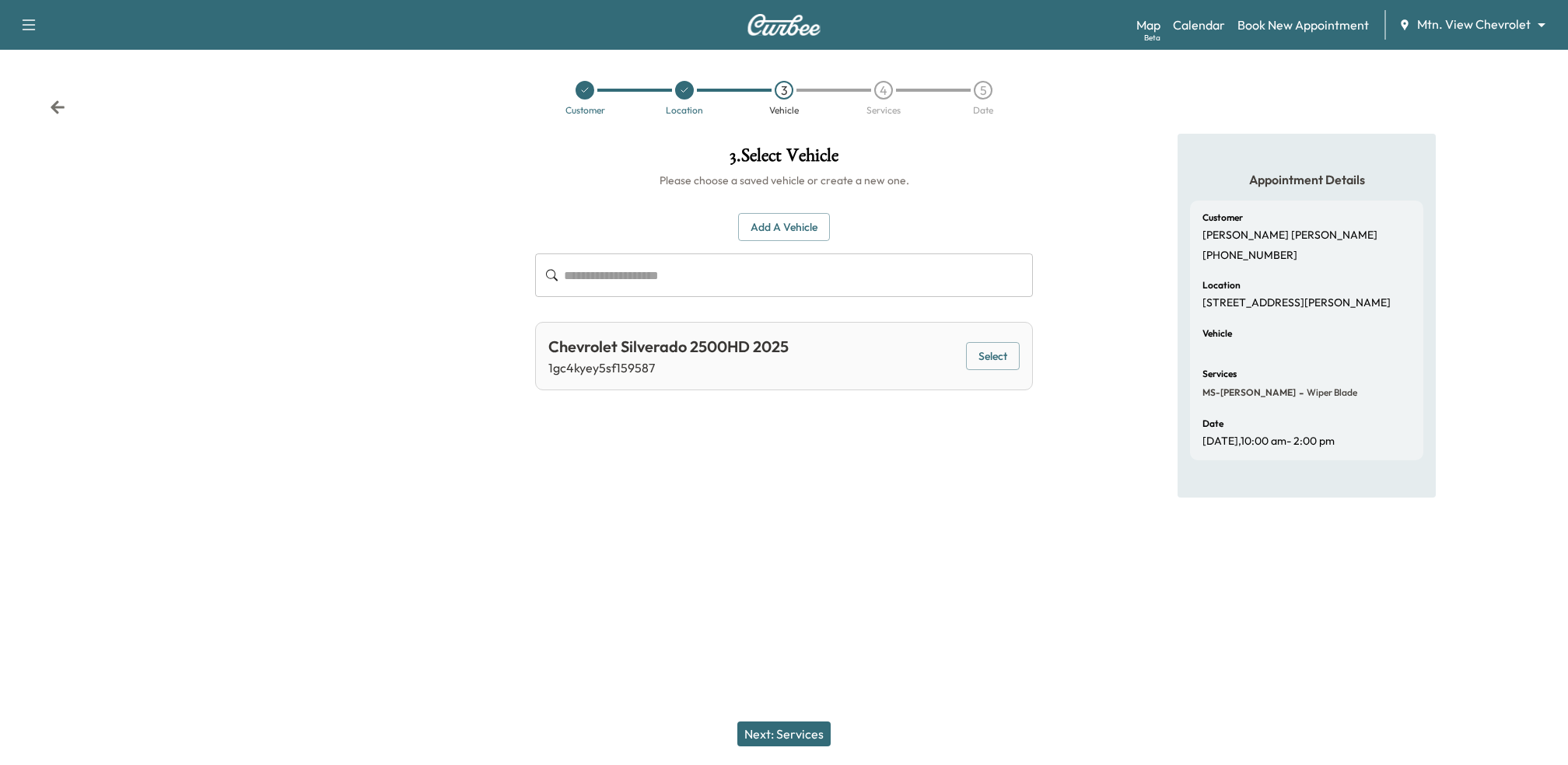
click at [1018, 352] on button "Select" at bounding box center [993, 356] width 54 height 28
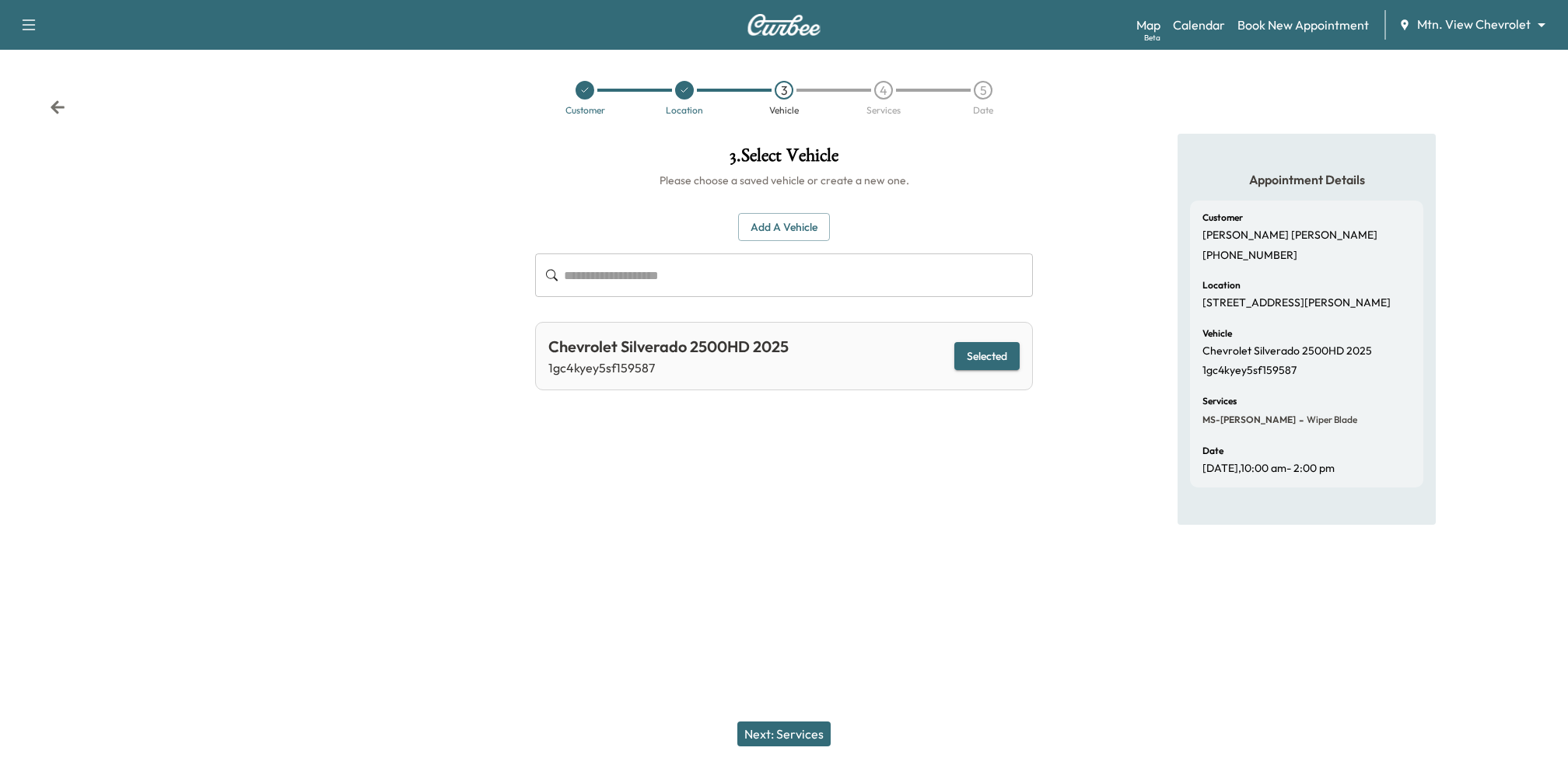
click at [804, 737] on button "Next: Services" at bounding box center [784, 734] width 94 height 25
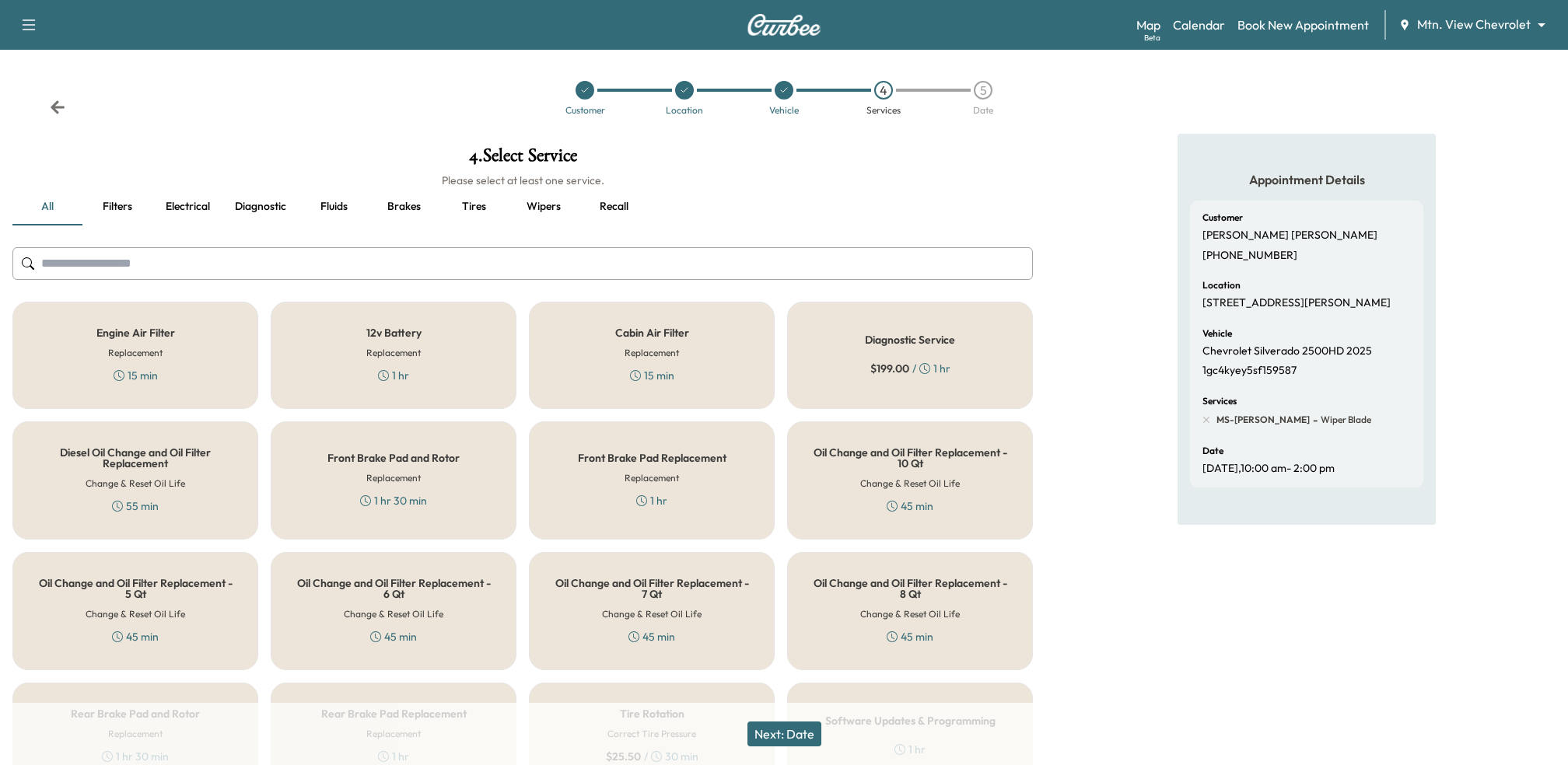
click at [719, 375] on div "Cabin Air Filter Replacement 15 min" at bounding box center [652, 356] width 246 height 107
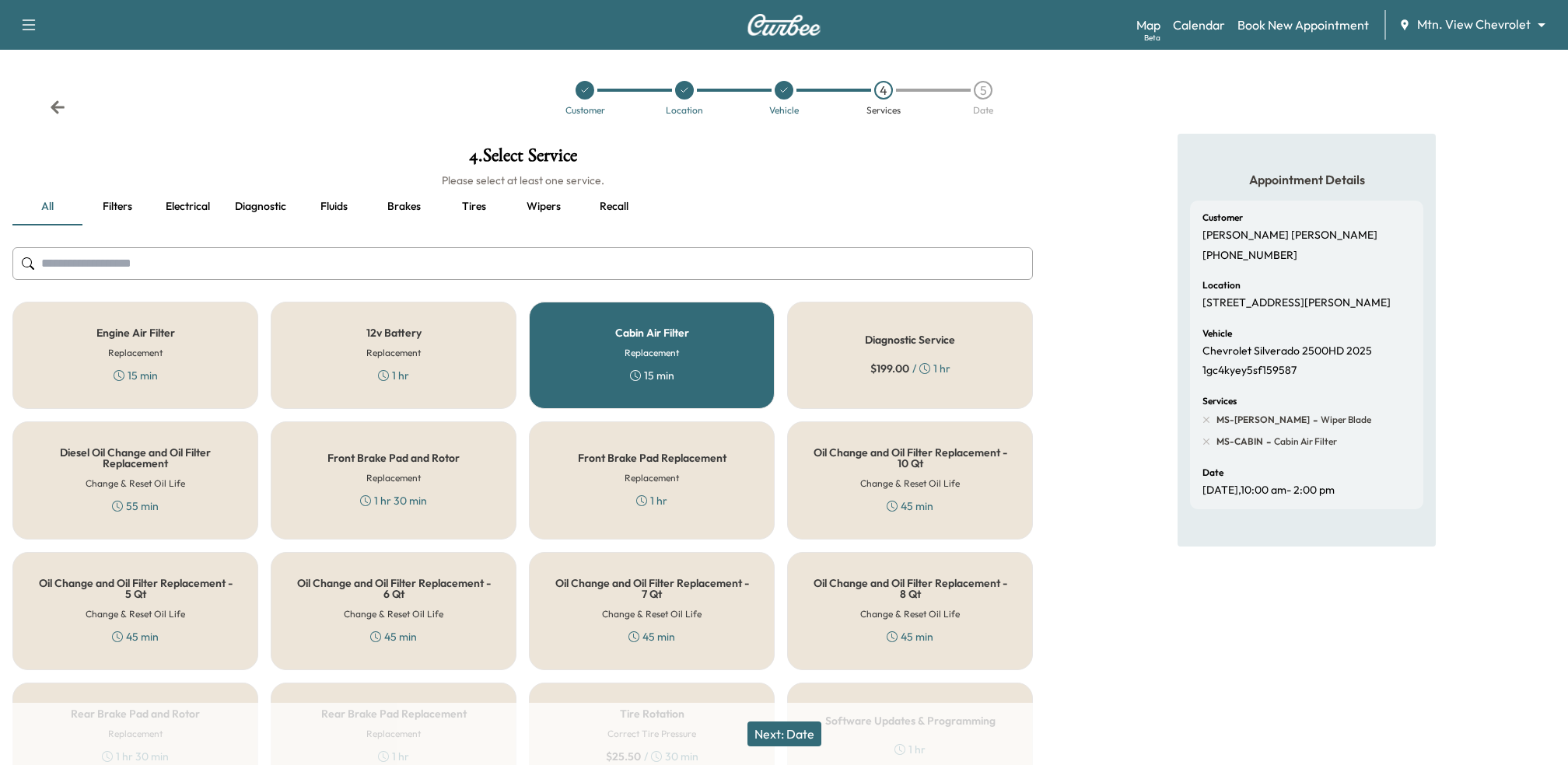
click at [798, 729] on button "Next: Date" at bounding box center [784, 734] width 74 height 25
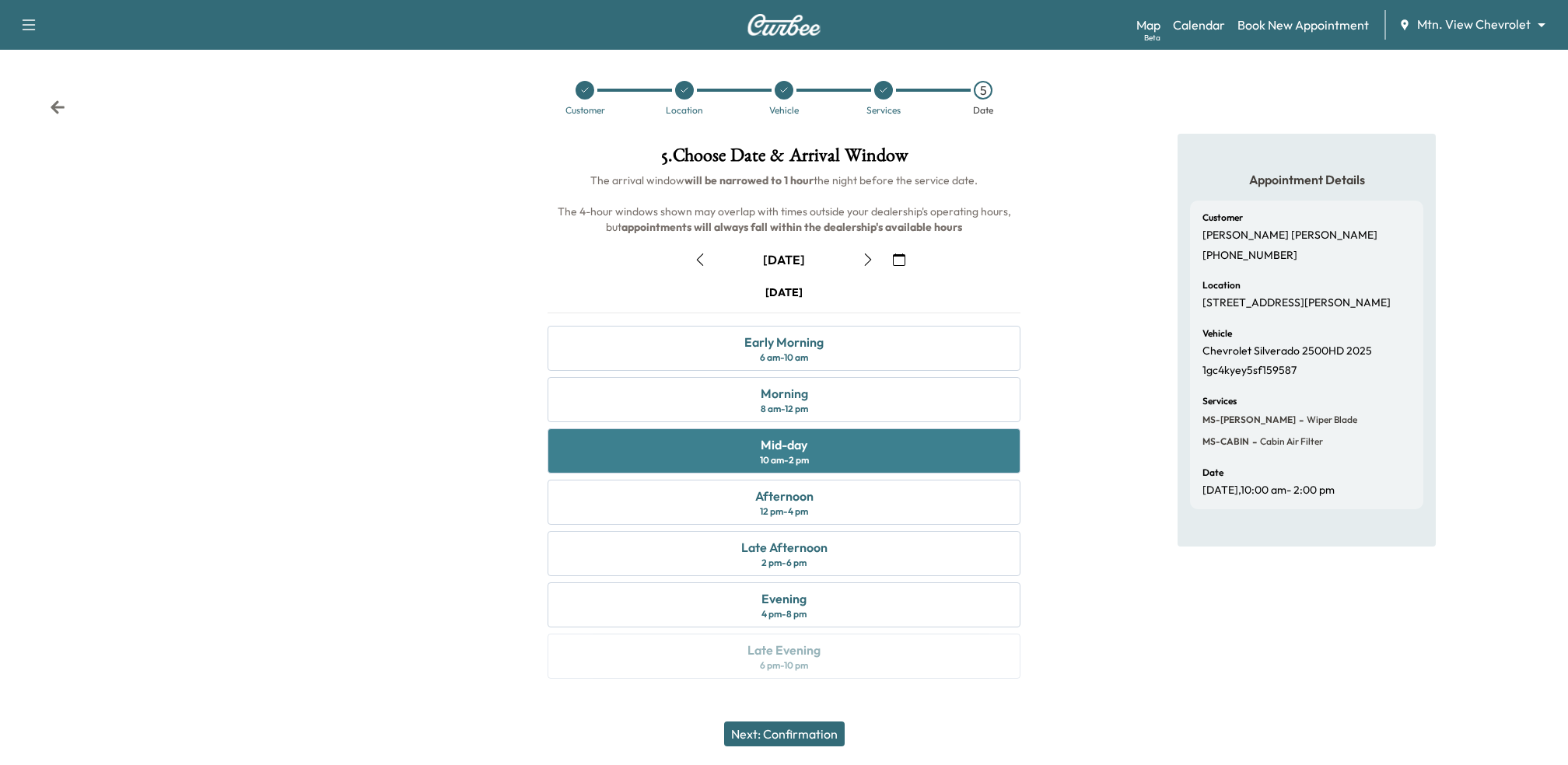
click at [858, 454] on div "Mid-day 10 am - 2 pm" at bounding box center [784, 450] width 473 height 45
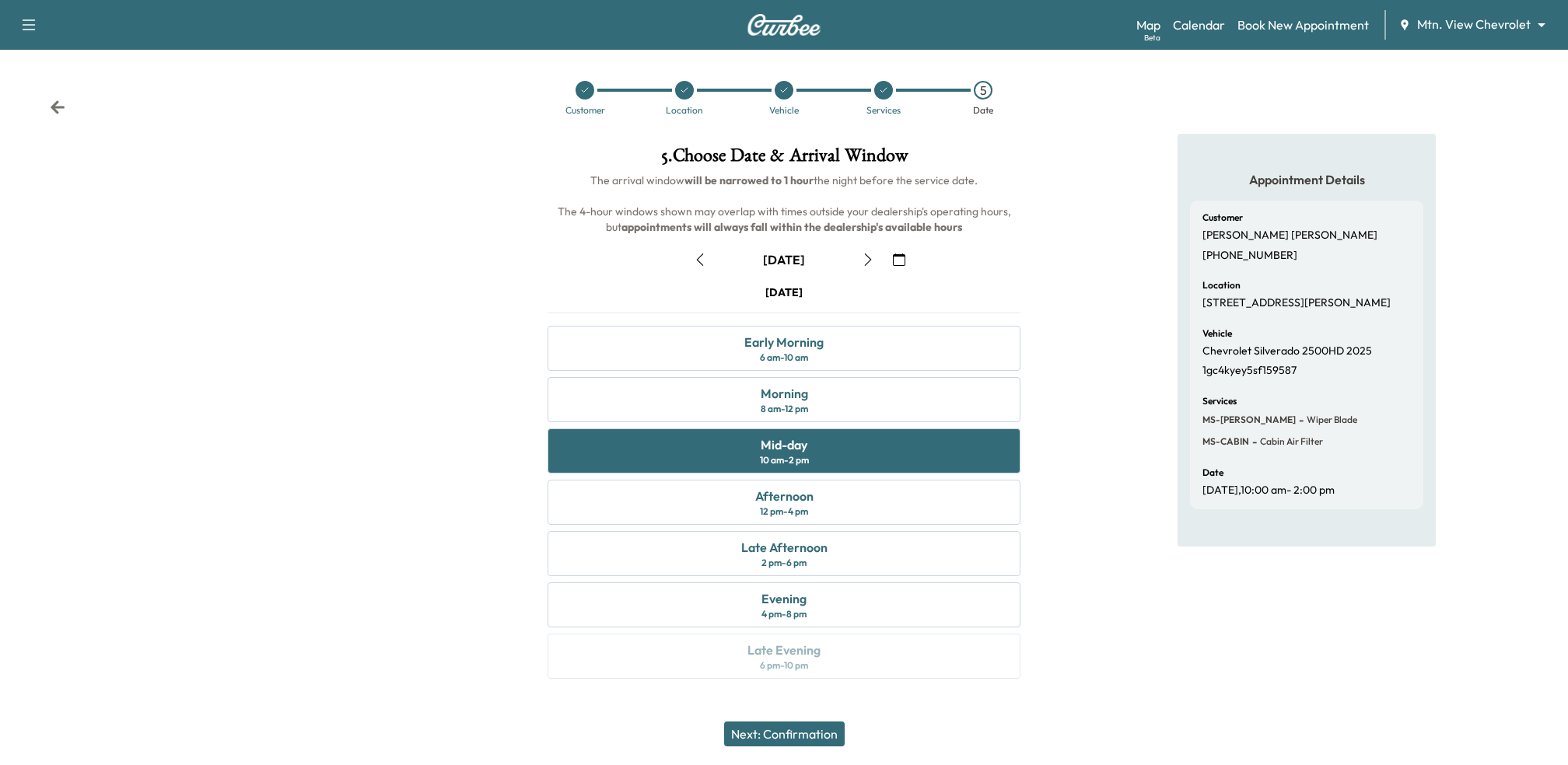
click at [768, 728] on button "Next: Confirmation" at bounding box center [785, 734] width 120 height 25
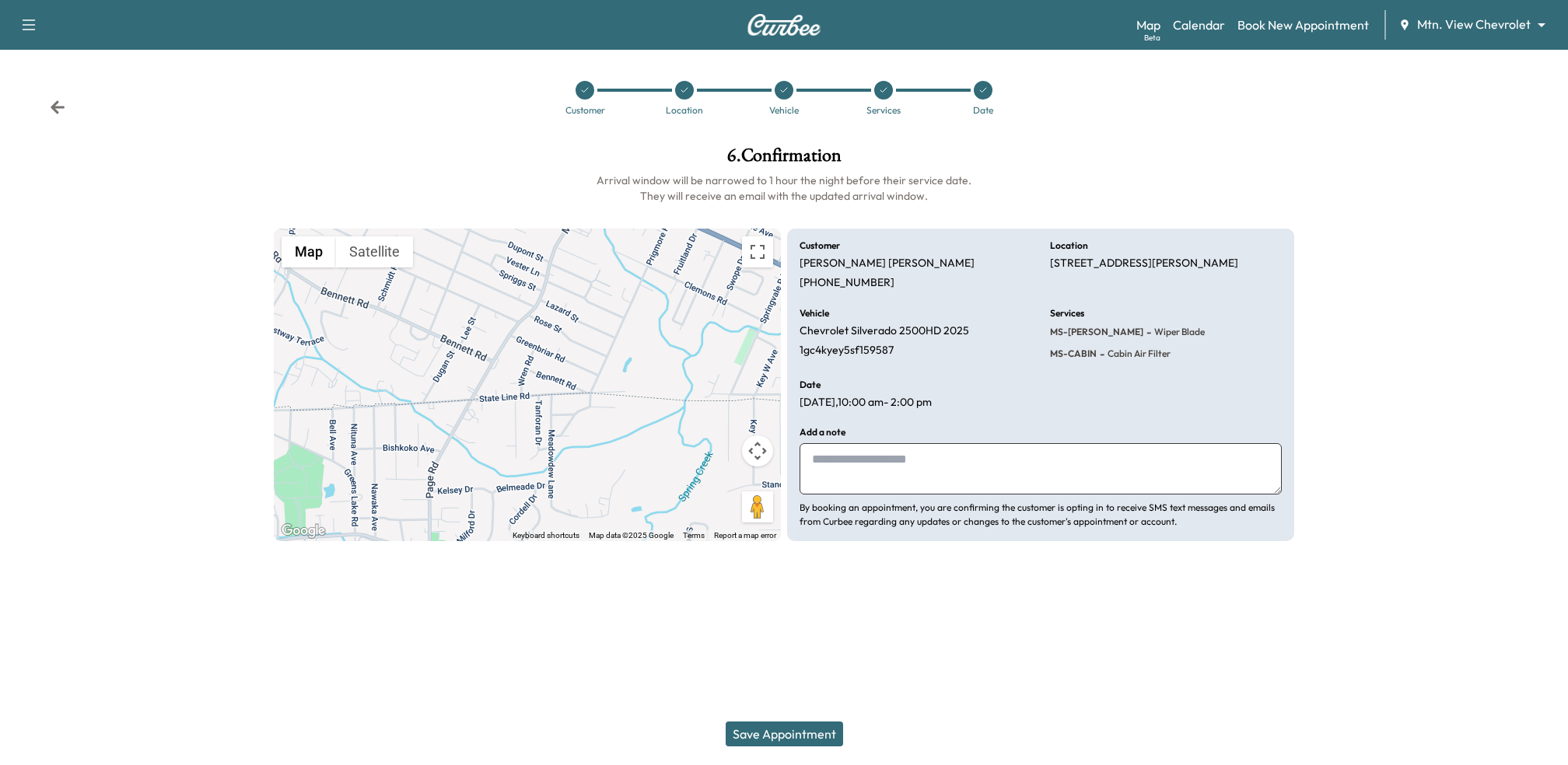
drag, startPoint x: 1049, startPoint y: 262, endPoint x: 1289, endPoint y: 262, distance: 240.0
click at [1289, 262] on div "Customer [PERSON_NAME] [PHONE_NUMBER] Location [STREET_ADDRESS][PERSON_NAME] Ve…" at bounding box center [1040, 385] width 507 height 313
copy p "[STREET_ADDRESS][PERSON_NAME]"
